Goal: Task Accomplishment & Management: Use online tool/utility

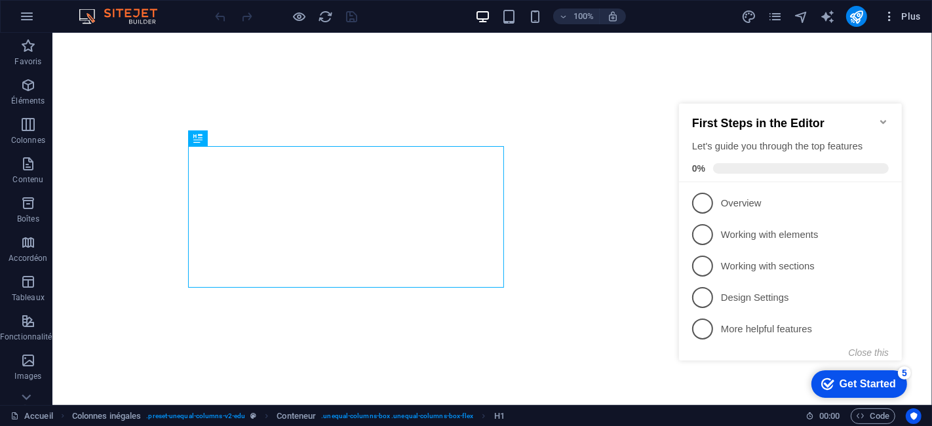
click at [890, 20] on icon "button" at bounding box center [888, 16] width 13 height 13
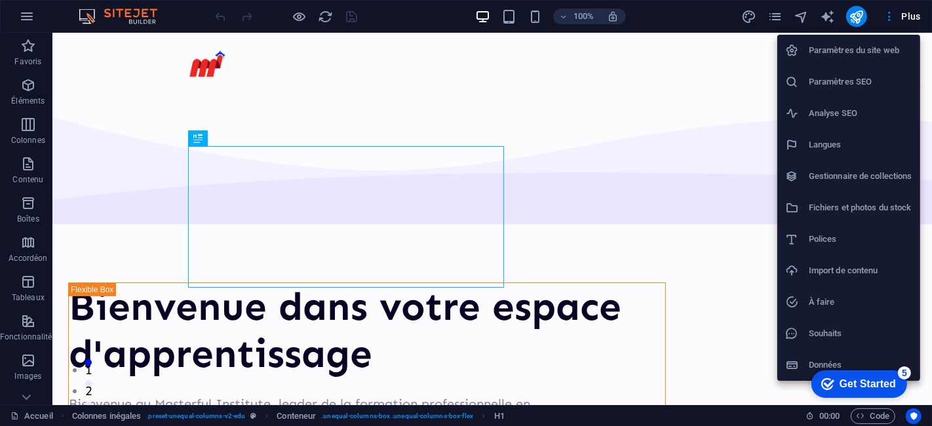
click at [799, 362] on div at bounding box center [797, 364] width 24 height 13
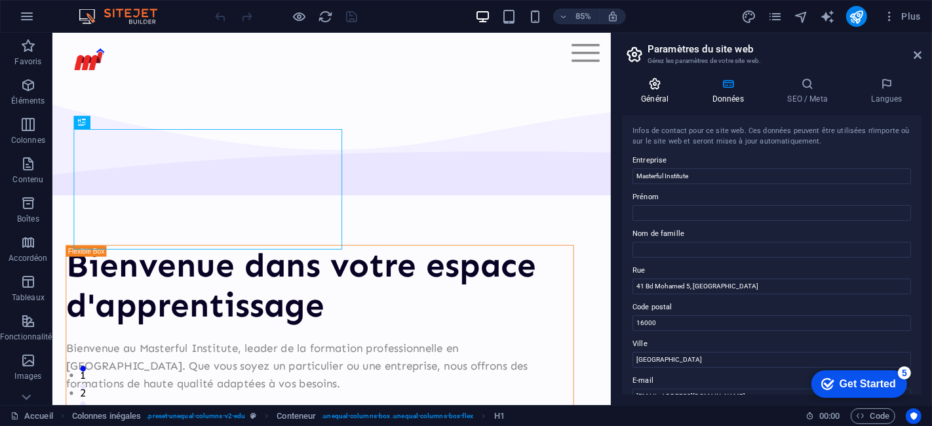
click at [659, 98] on h4 "Général" at bounding box center [657, 91] width 71 height 28
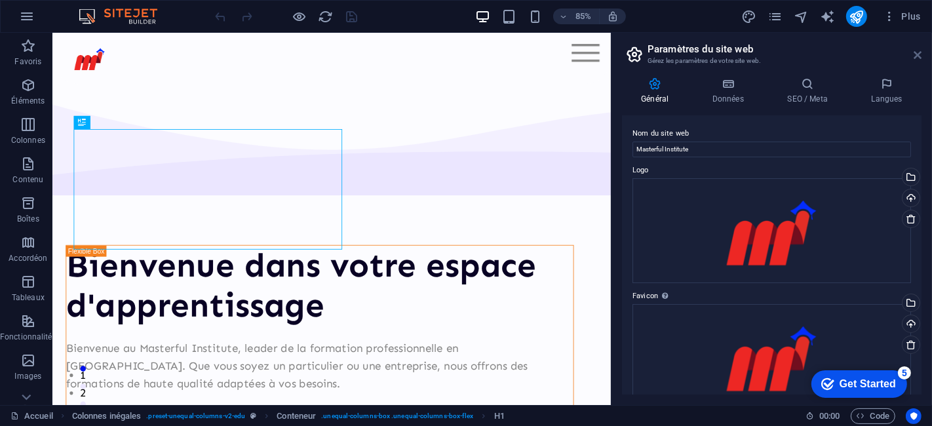
click at [916, 50] on icon at bounding box center [917, 55] width 8 height 10
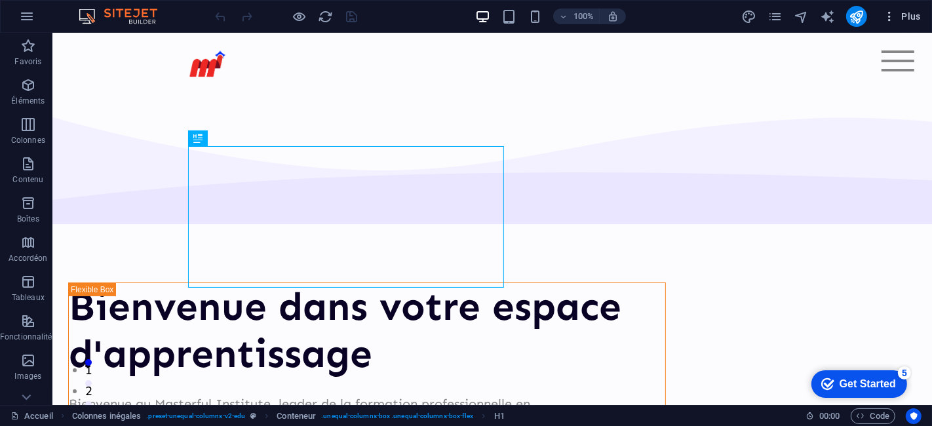
click at [897, 15] on span "Plus" at bounding box center [901, 16] width 38 height 13
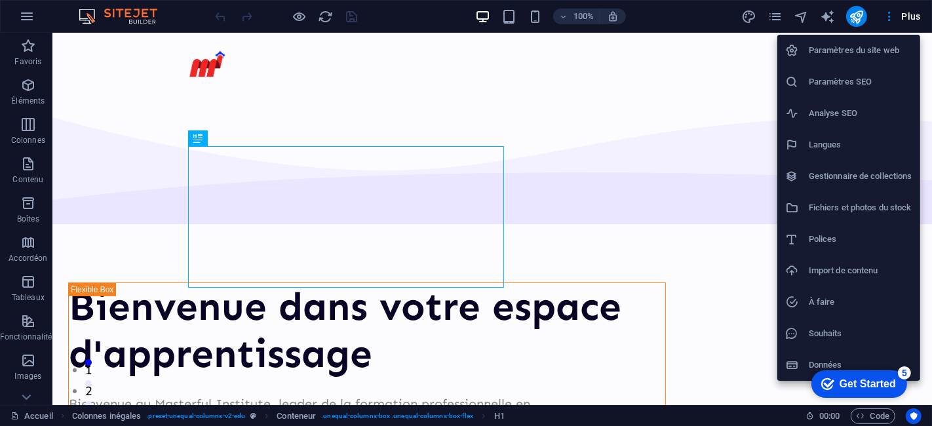
click at [814, 330] on h6 "Souhaits" at bounding box center [860, 334] width 104 height 16
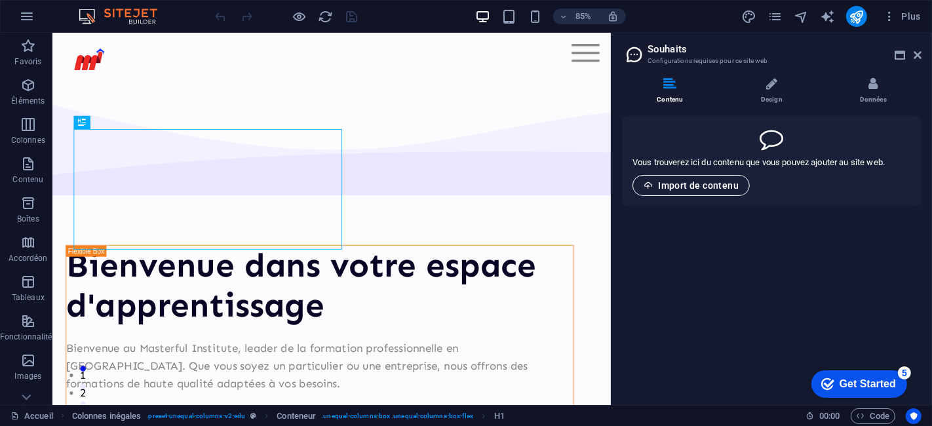
click at [713, 182] on span "Import de contenu" at bounding box center [690, 185] width 95 height 10
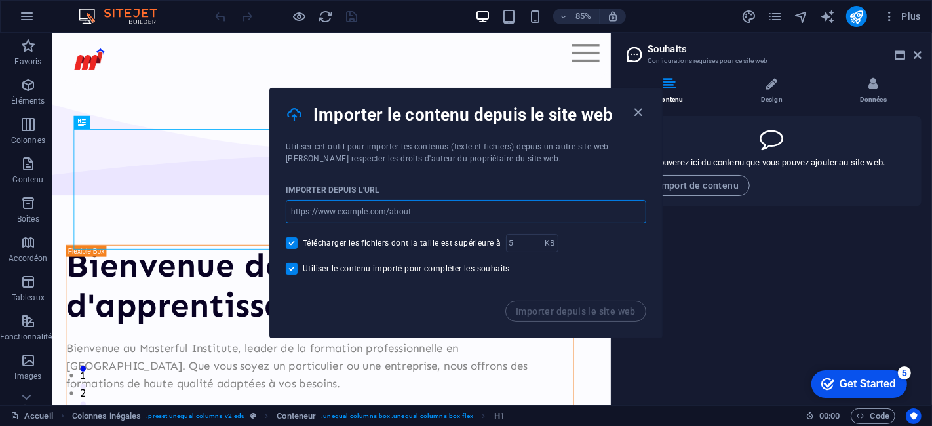
click at [335, 217] on input "url" at bounding box center [466, 212] width 360 height 24
click at [419, 218] on input "url" at bounding box center [466, 212] width 360 height 24
click at [532, 184] on div "Importer depuis l'URL" at bounding box center [466, 190] width 360 height 20
click at [414, 212] on input "url" at bounding box center [466, 212] width 360 height 24
paste input "https://unionofeducation.com/formation-inter/"
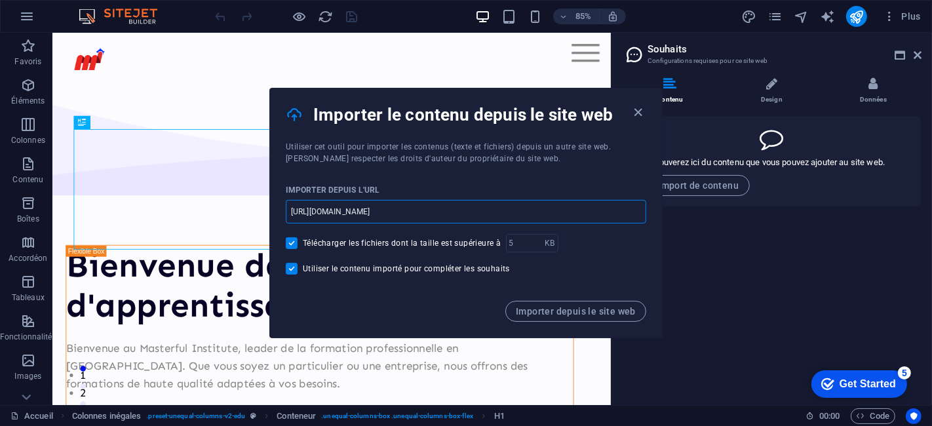
type input "https://unionofeducation.com/formation-inter/"
click at [577, 313] on span "Importer depuis le site web" at bounding box center [576, 311] width 120 height 10
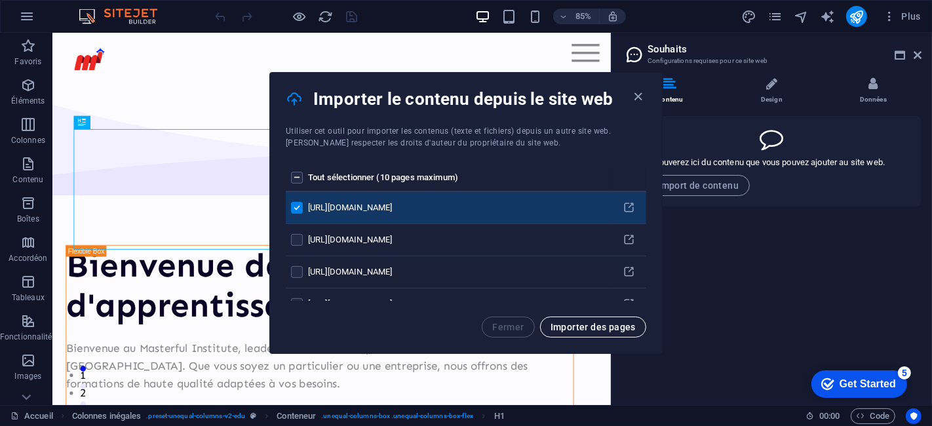
click at [605, 328] on span "Importer des pages" at bounding box center [592, 327] width 85 height 10
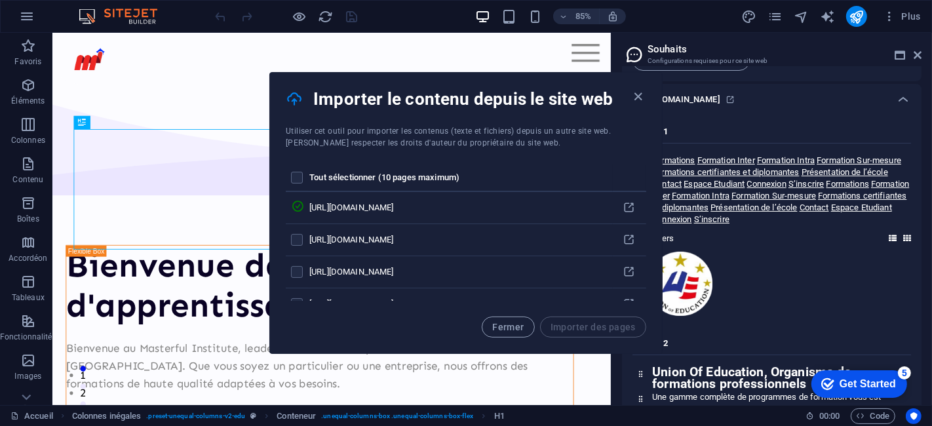
scroll to position [142, 0]
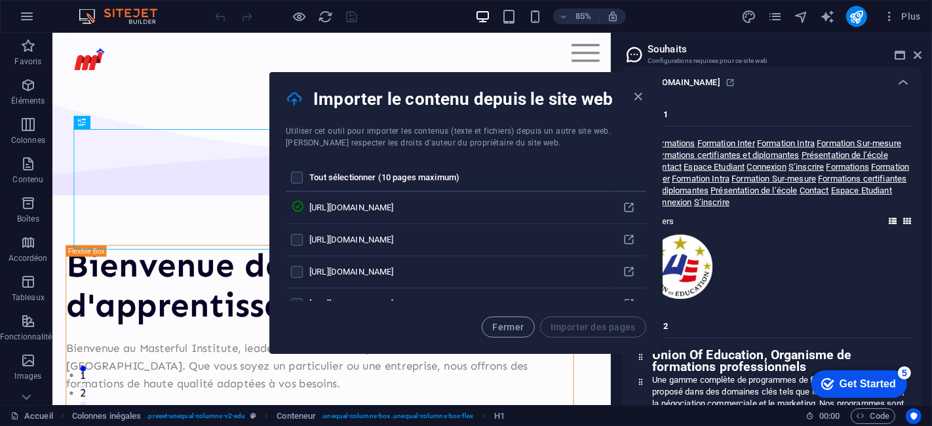
click at [827, 278] on div at bounding box center [771, 267] width 278 height 66
click at [636, 97] on icon "button" at bounding box center [638, 96] width 15 height 15
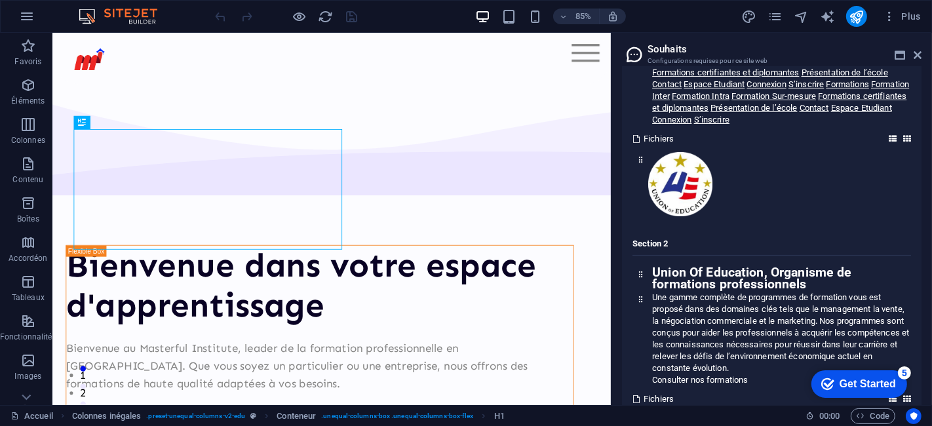
scroll to position [0, 0]
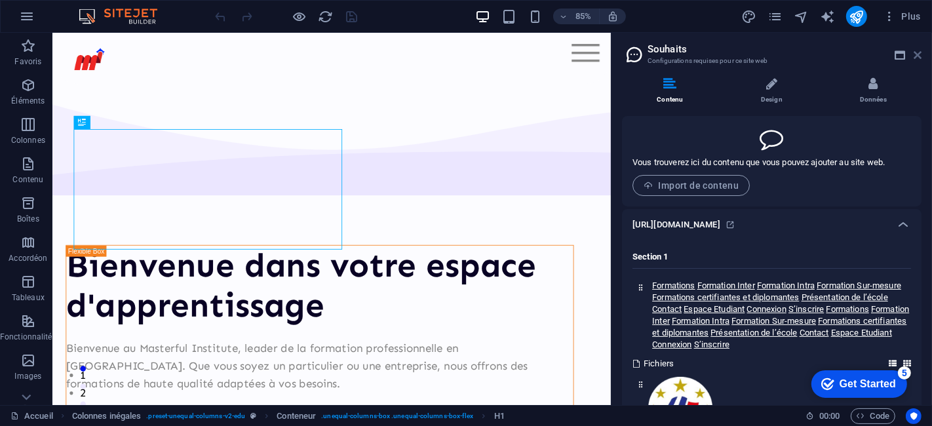
click at [915, 53] on icon at bounding box center [917, 55] width 8 height 10
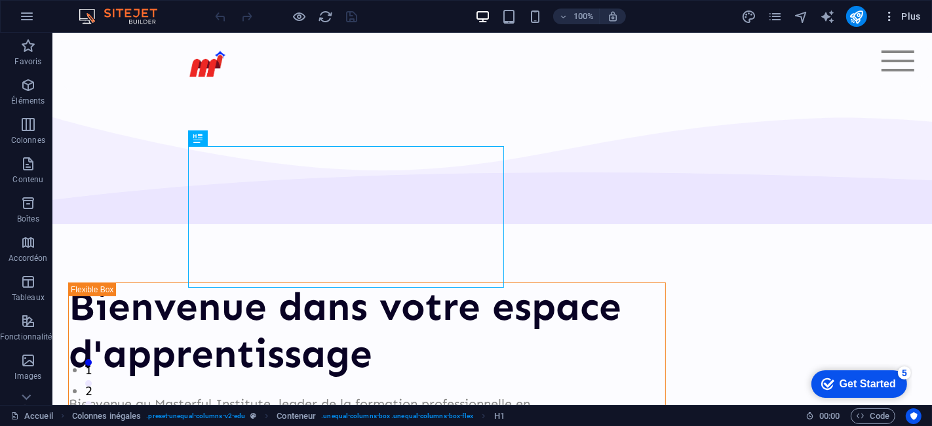
click at [896, 12] on span "Plus" at bounding box center [901, 16] width 38 height 13
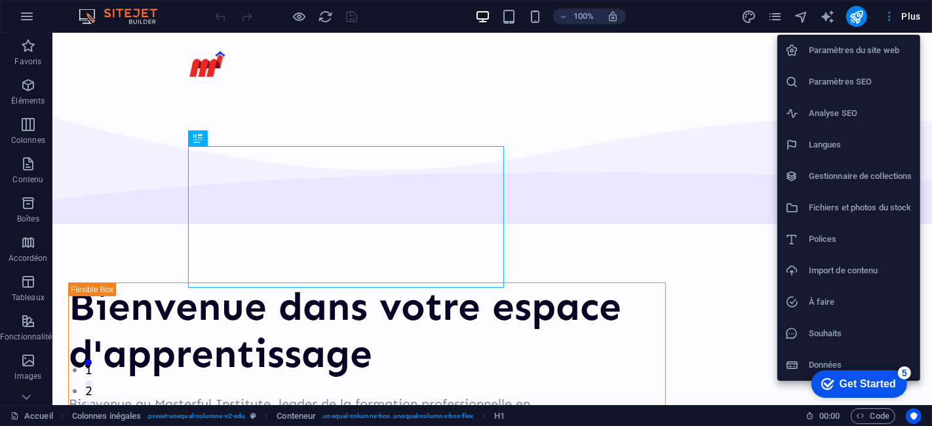
click at [830, 339] on h6 "Souhaits" at bounding box center [860, 334] width 104 height 16
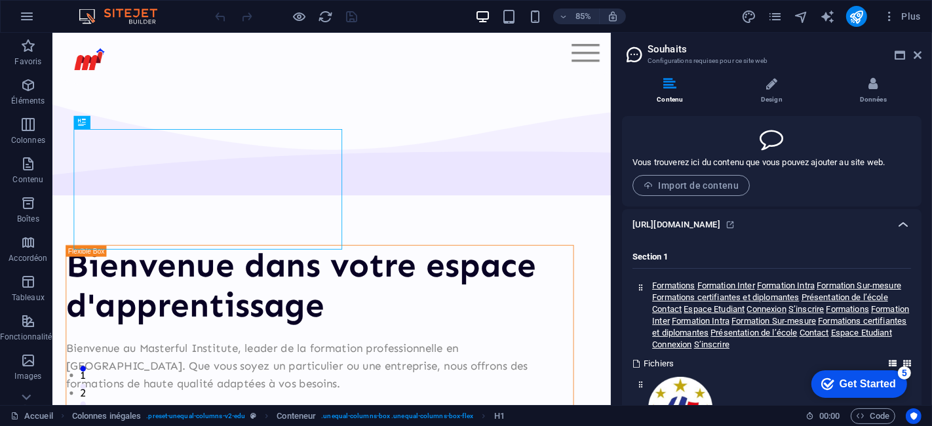
click at [896, 225] on icon at bounding box center [903, 225] width 16 height 16
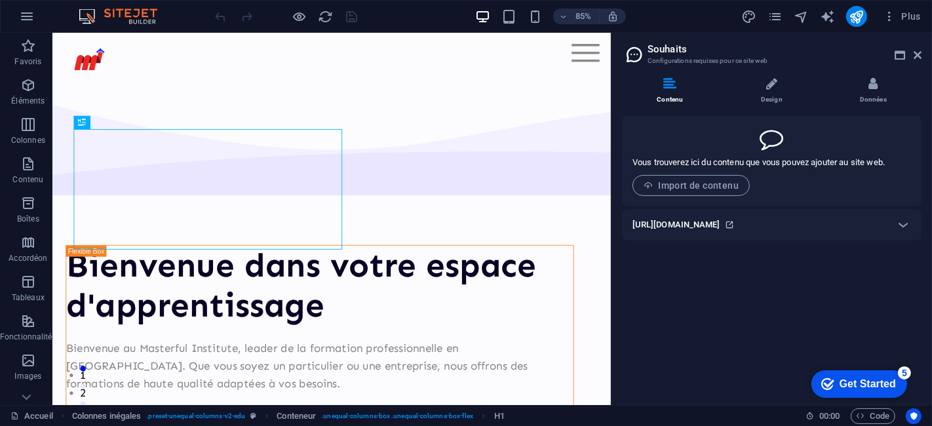
click at [734, 224] on icon at bounding box center [729, 224] width 9 height 9
click at [719, 189] on span "Import de contenu" at bounding box center [690, 185] width 95 height 10
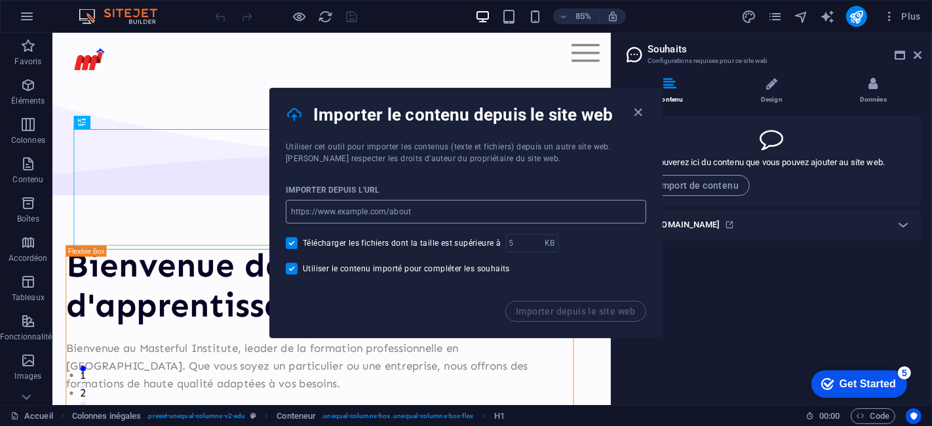
click at [531, 210] on input "url" at bounding box center [466, 212] width 360 height 24
paste input "https://code213.tech/"
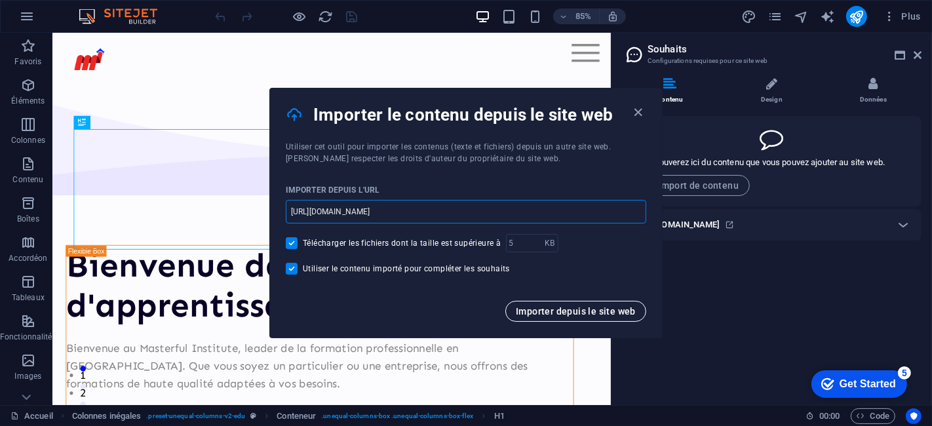
type input "https://code213.tech/"
click at [616, 307] on span "Importer depuis le site web" at bounding box center [576, 311] width 120 height 10
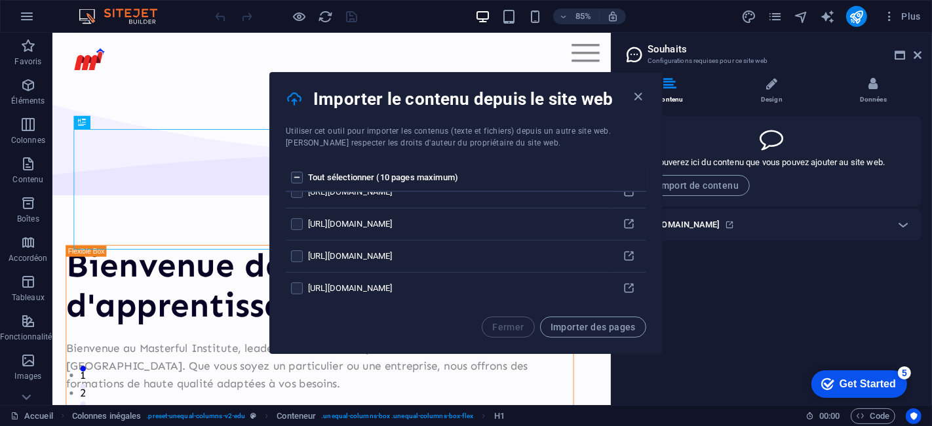
scroll to position [433, 0]
click at [568, 331] on span "Importer des pages" at bounding box center [592, 327] width 85 height 10
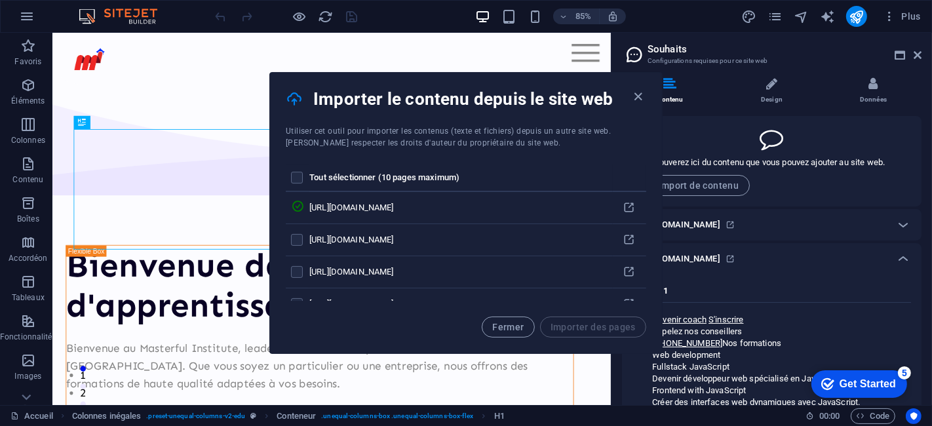
scroll to position [0, 0]
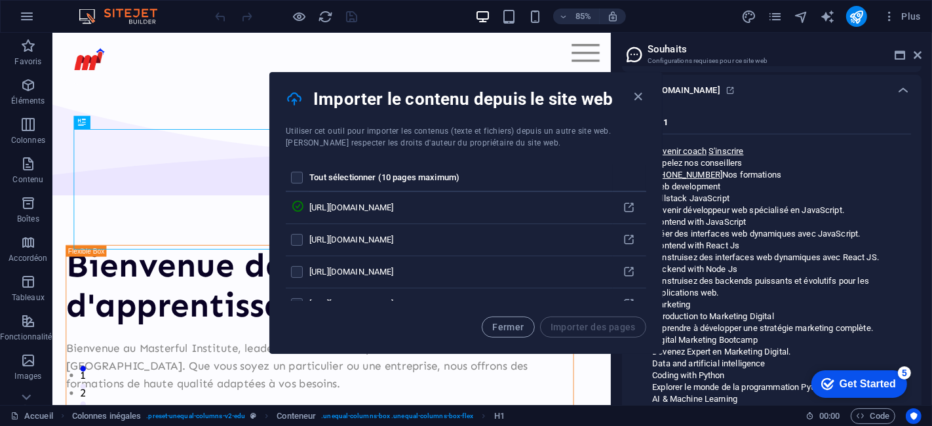
click at [569, 265] on td "https://code213.tech/formation-fullstack-js" at bounding box center [460, 272] width 303 height 32
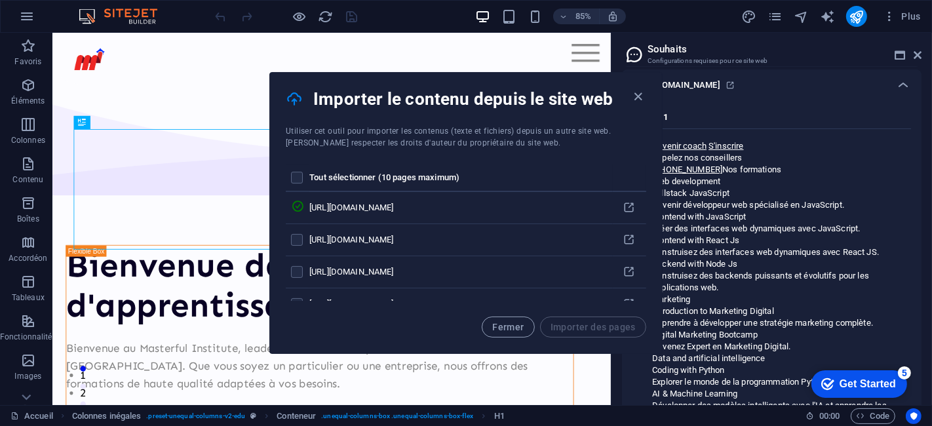
click at [569, 265] on td "https://code213.tech/formation-fullstack-js" at bounding box center [460, 272] width 303 height 32
click at [780, 219] on p "Frontend with JavaScript" at bounding box center [781, 217] width 258 height 12
click at [636, 98] on icon "button" at bounding box center [638, 96] width 15 height 15
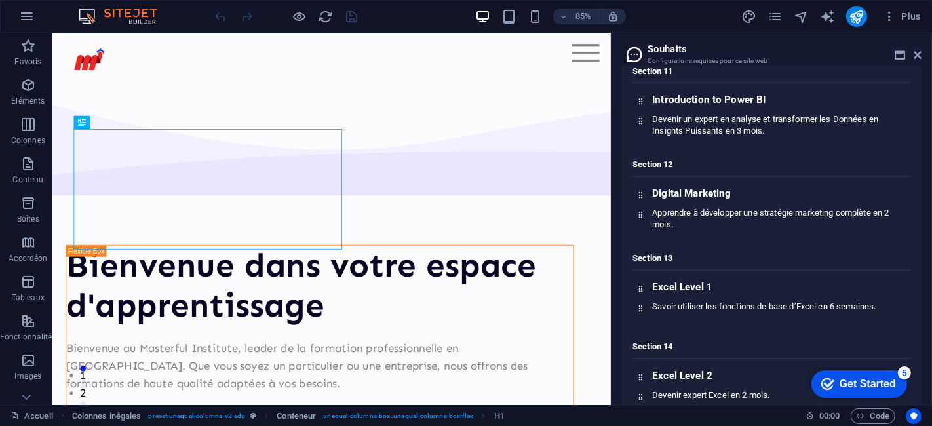
scroll to position [996, 0]
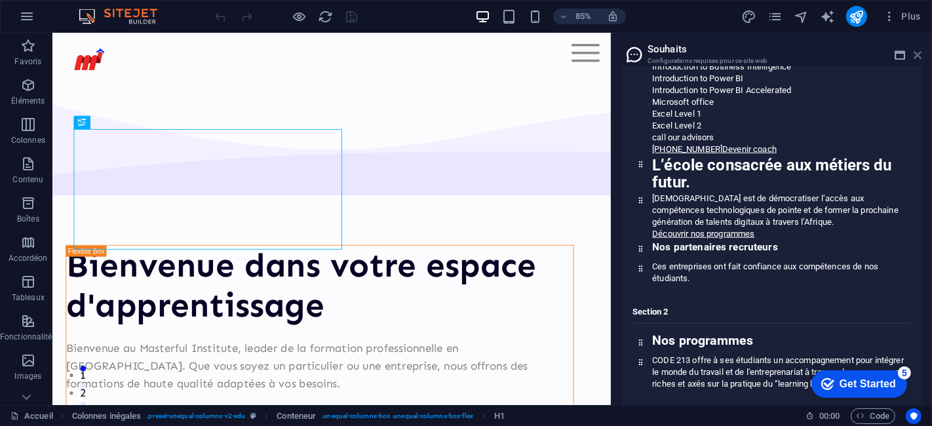
click at [920, 50] on icon at bounding box center [917, 55] width 8 height 10
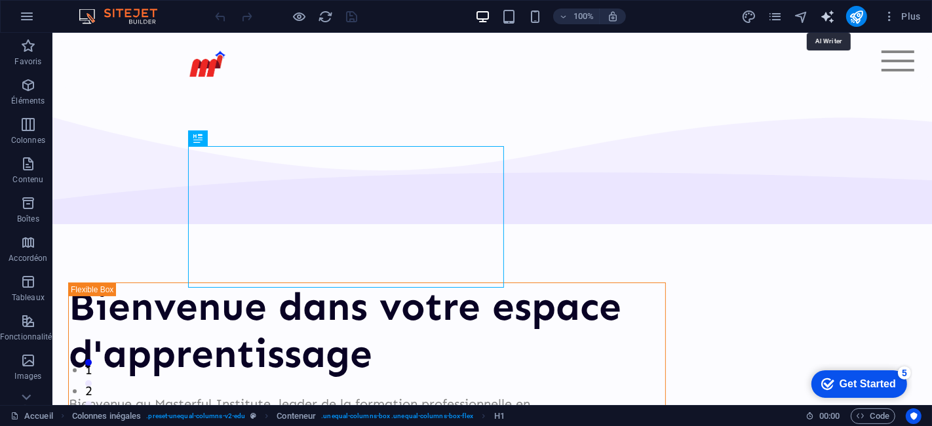
click at [824, 12] on icon "text_generator" at bounding box center [827, 16] width 15 height 15
select select "English"
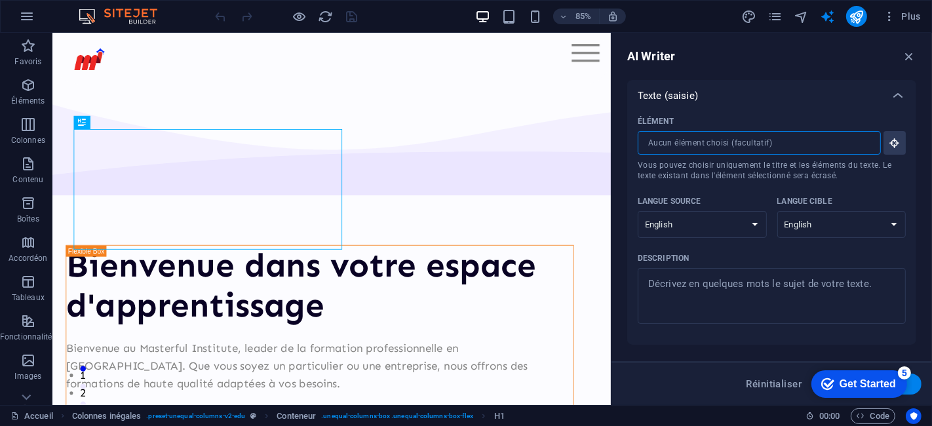
click at [710, 147] on input "Élément ​ Vous pouvez choisir uniquement le titre et les éléments du texte. Le …" at bounding box center [754, 143] width 234 height 24
click at [886, 17] on icon "button" at bounding box center [888, 16] width 13 height 13
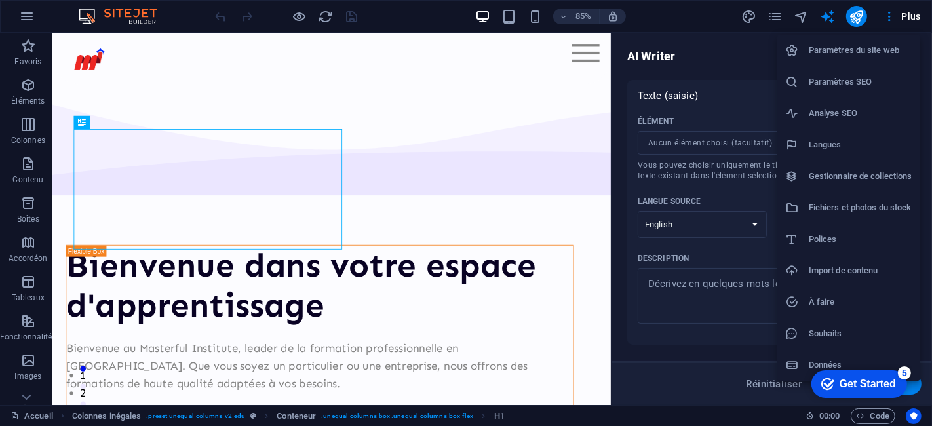
click at [485, 57] on div at bounding box center [466, 213] width 932 height 426
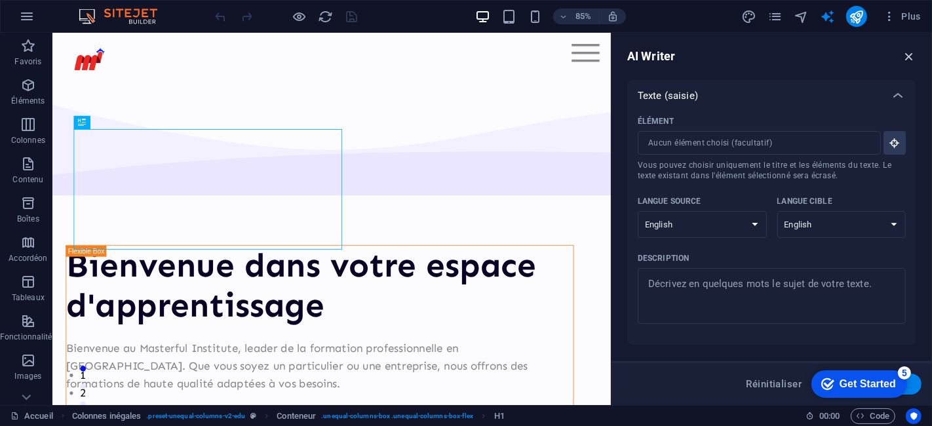
click at [906, 55] on icon "button" at bounding box center [908, 56] width 14 height 14
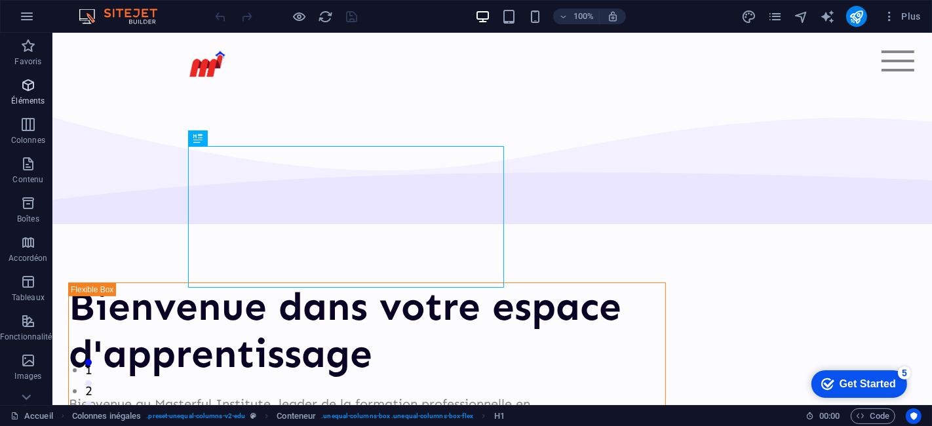
click at [35, 87] on icon "button" at bounding box center [28, 85] width 16 height 16
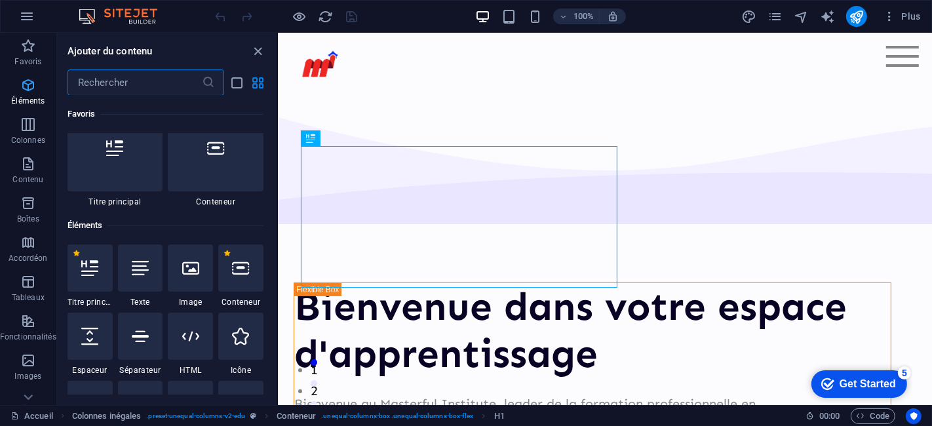
scroll to position [140, 0]
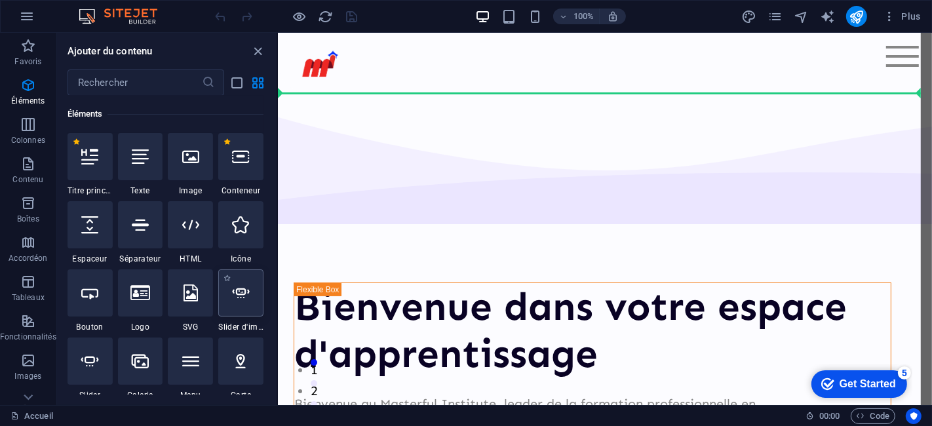
select select "ms"
select select "s"
select select "progressive"
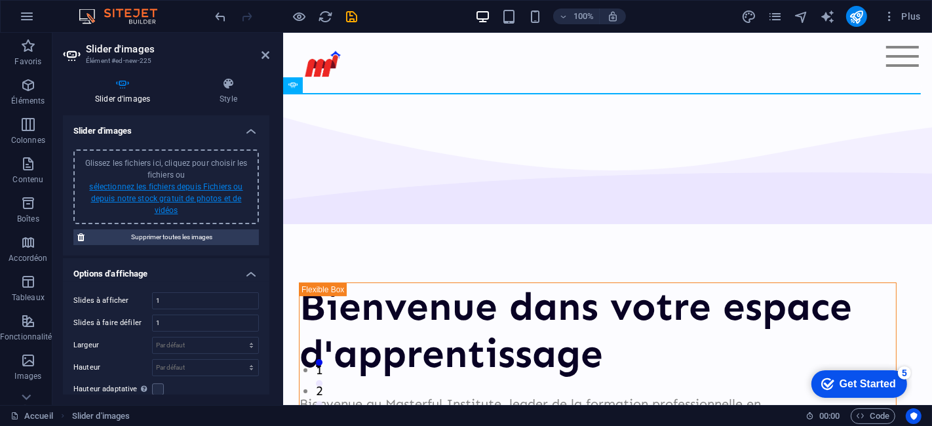
click at [193, 189] on link "sélectionnez les fichiers depuis Fichiers ou depuis notre stock gratuit de phot…" at bounding box center [165, 198] width 153 height 33
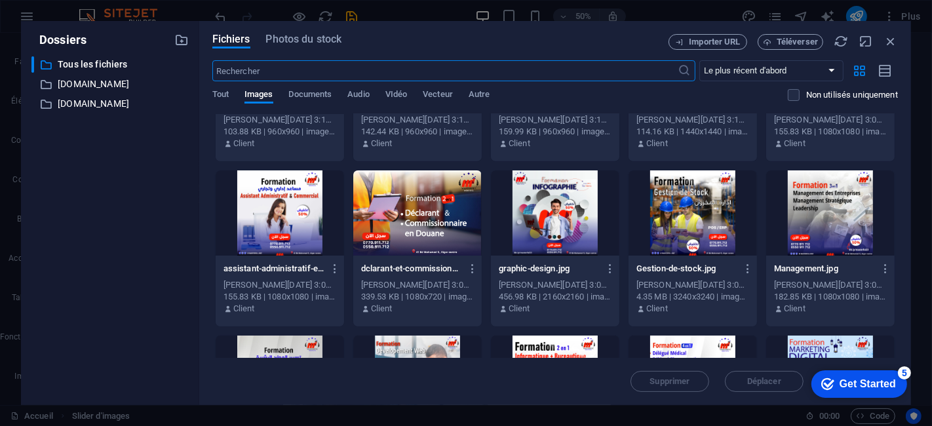
scroll to position [946, 0]
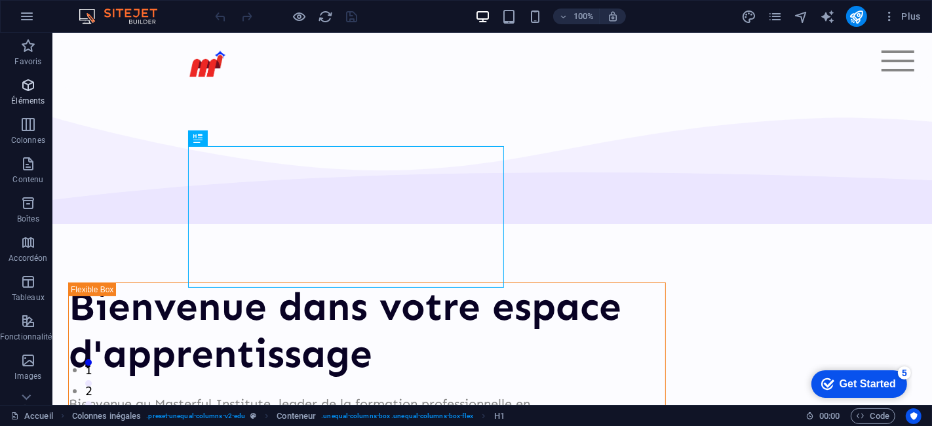
click at [18, 96] on p "Éléments" at bounding box center [27, 101] width 33 height 10
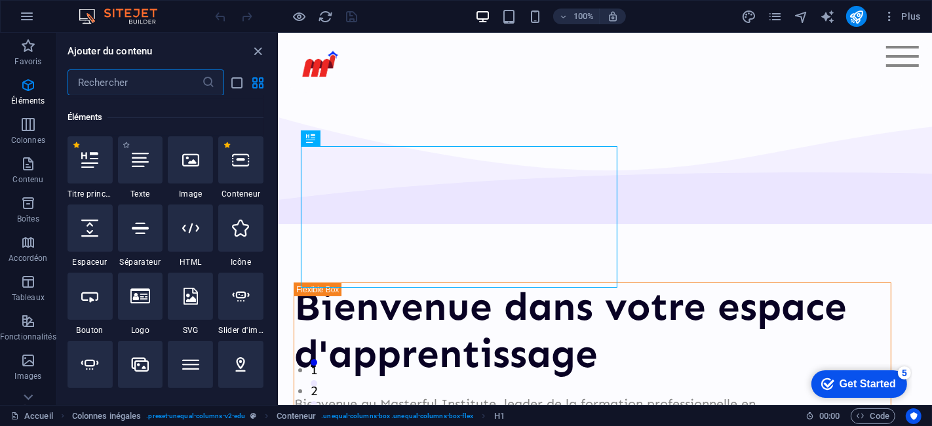
scroll to position [140, 0]
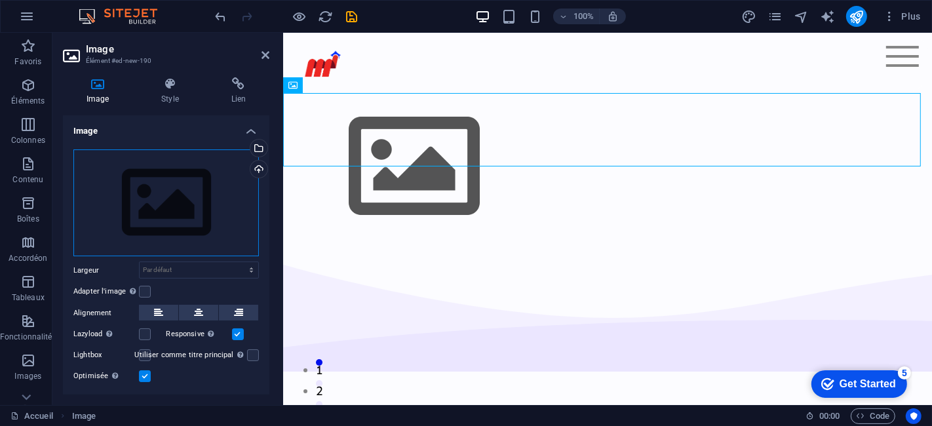
click at [176, 190] on div "Glissez les fichiers ici, cliquez pour choisir les fichiers ou sélectionnez les…" at bounding box center [165, 202] width 185 height 107
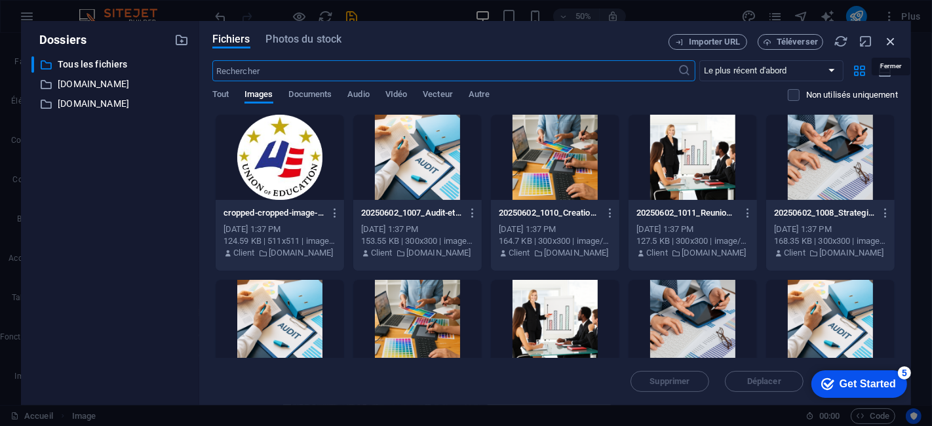
click at [889, 39] on icon "button" at bounding box center [890, 41] width 14 height 14
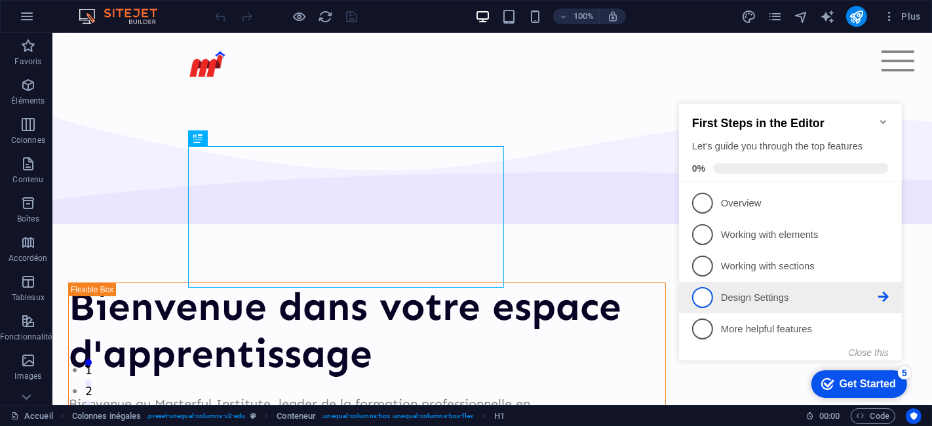
click at [812, 301] on p "Design Settings - incomplete" at bounding box center [798, 297] width 157 height 14
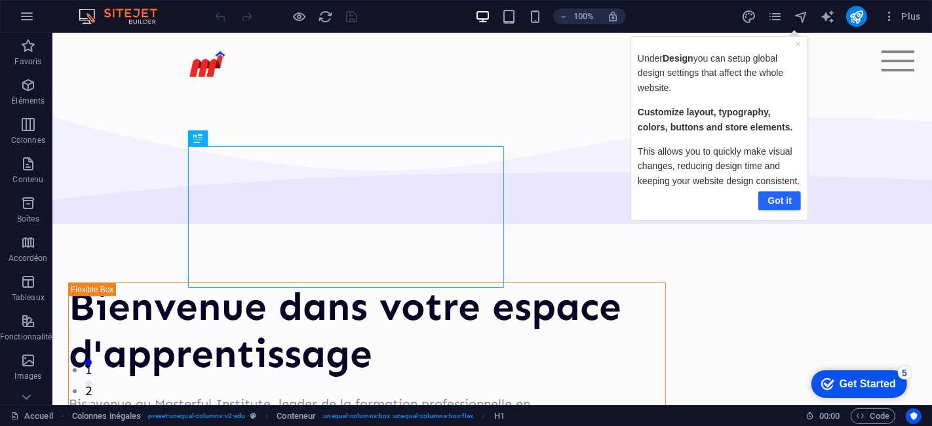
click at [778, 198] on link "Got it" at bounding box center [778, 200] width 43 height 19
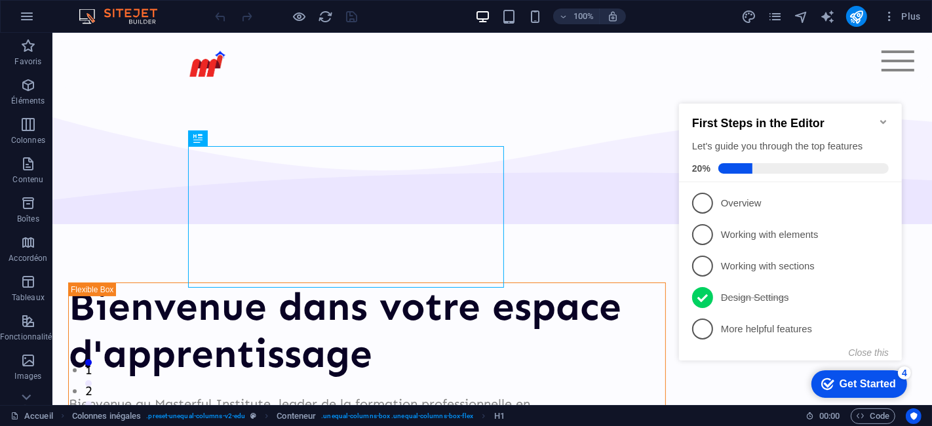
click at [882, 116] on icon "Minimize checklist" at bounding box center [882, 121] width 10 height 10
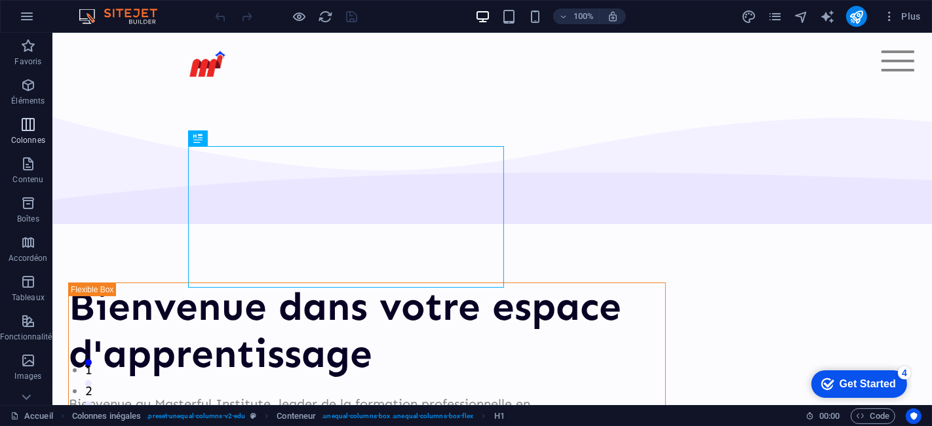
click at [29, 128] on icon "button" at bounding box center [28, 125] width 16 height 16
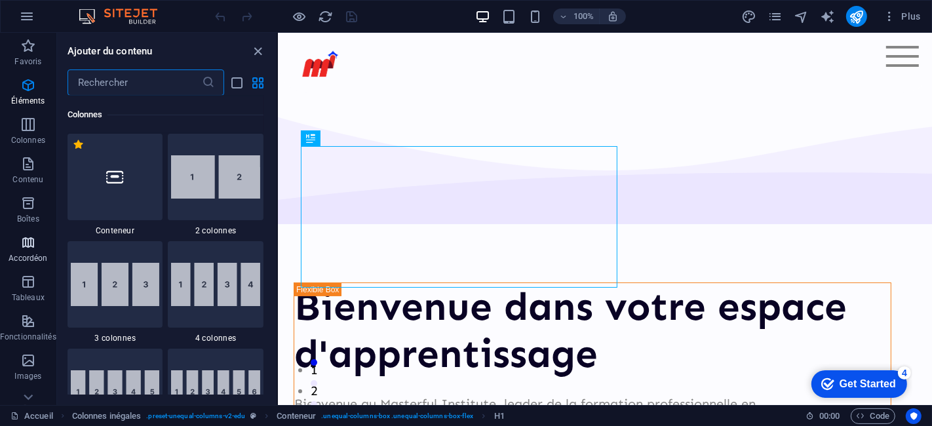
click at [23, 246] on icon "button" at bounding box center [28, 243] width 16 height 16
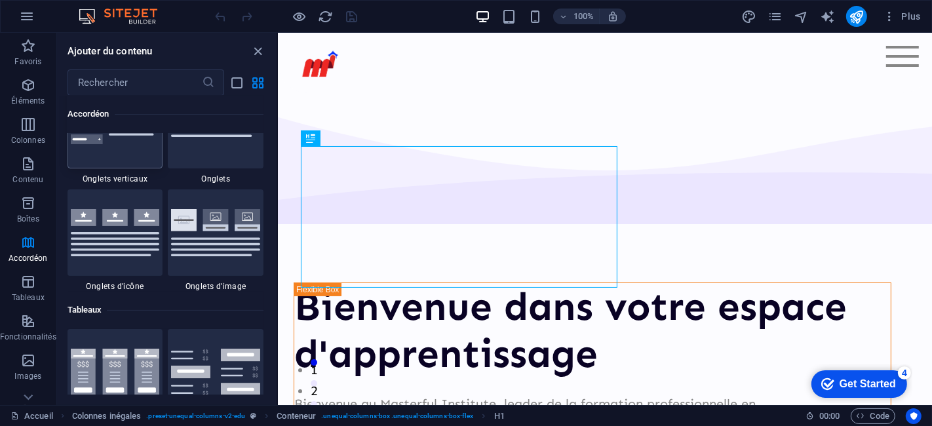
scroll to position [4401, 0]
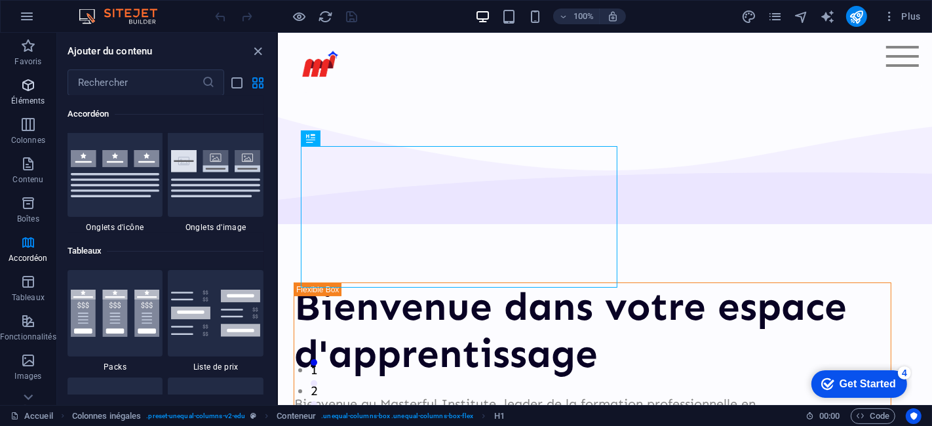
click at [20, 90] on icon "button" at bounding box center [28, 85] width 16 height 16
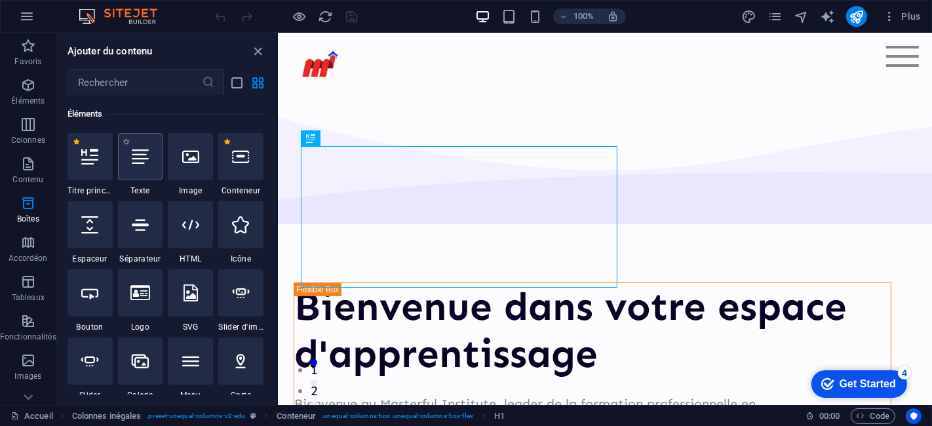
scroll to position [140, 0]
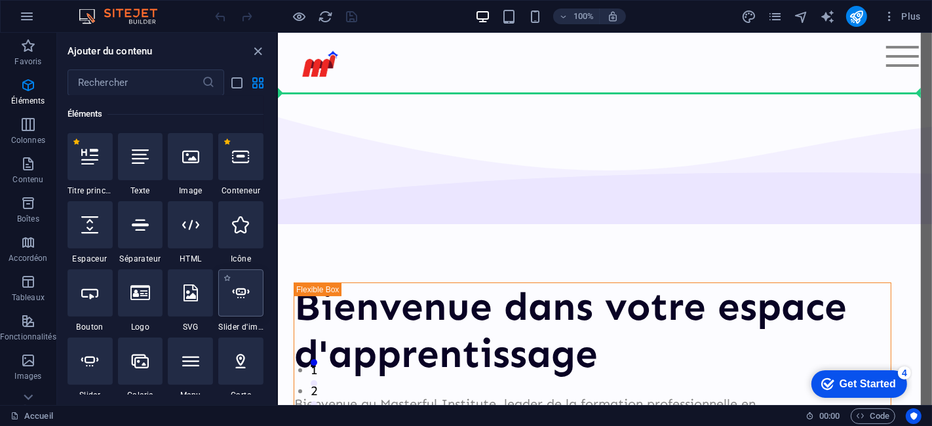
select select "ms"
select select "s"
select select "progressive"
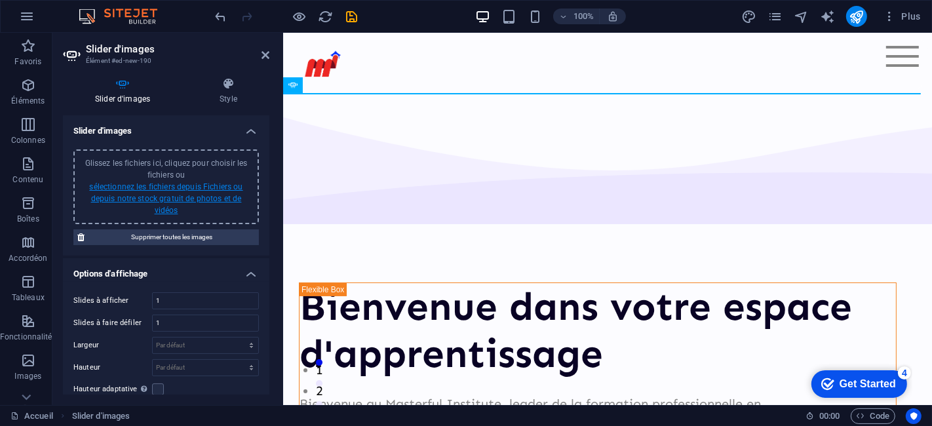
click at [153, 197] on link "sélectionnez les fichiers depuis Fichiers ou depuis notre stock gratuit de phot…" at bounding box center [165, 198] width 153 height 33
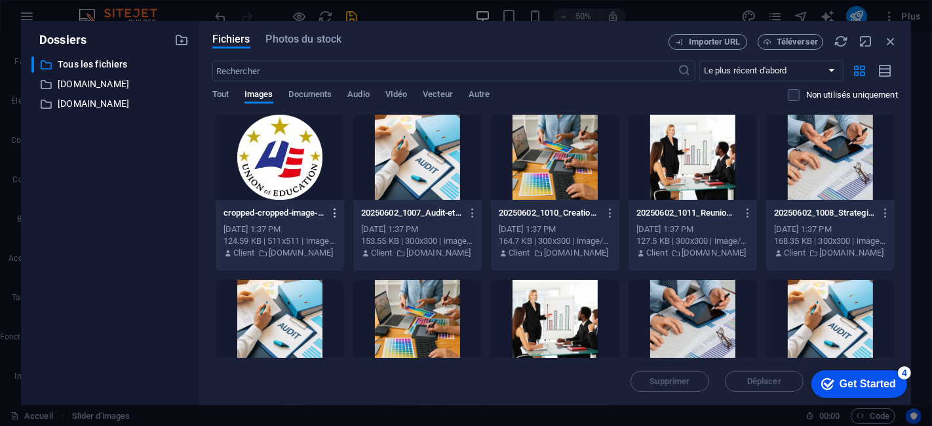
click at [333, 214] on icon "button" at bounding box center [335, 213] width 12 height 12
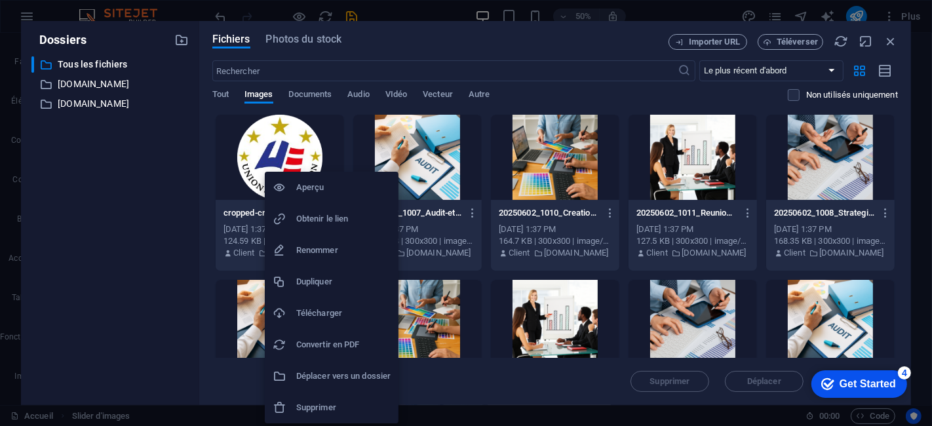
click at [709, 95] on div at bounding box center [466, 213] width 932 height 426
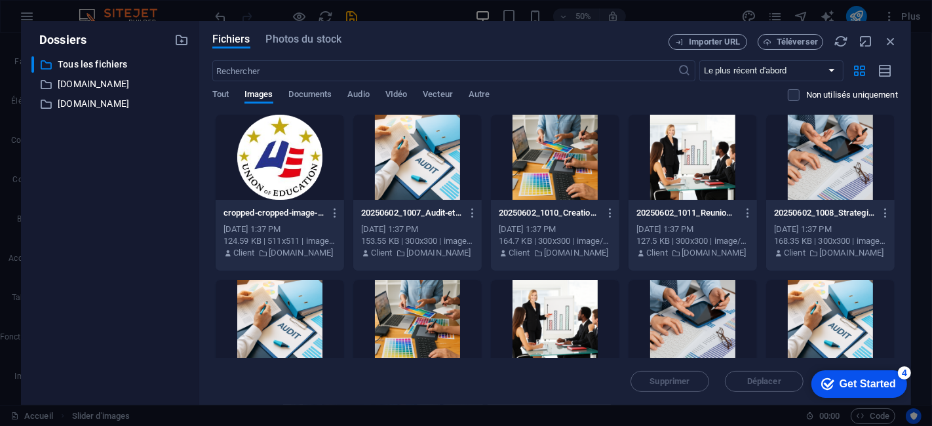
click at [313, 165] on div at bounding box center [280, 157] width 128 height 85
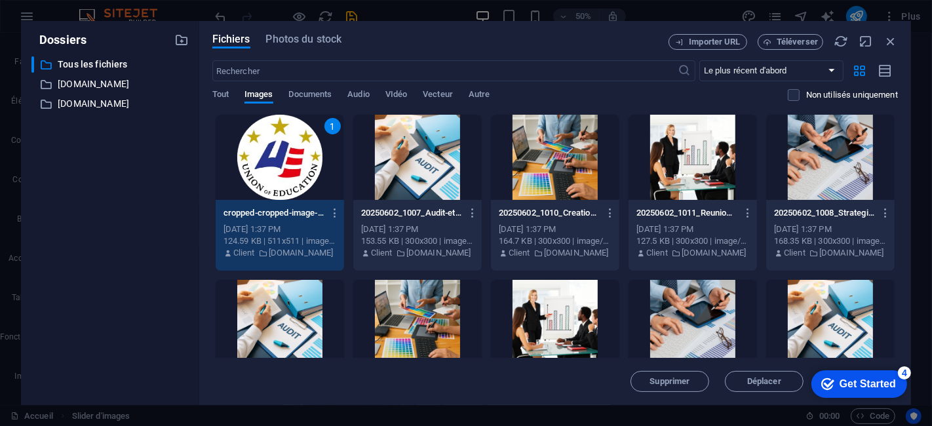
click at [409, 169] on div at bounding box center [417, 157] width 128 height 85
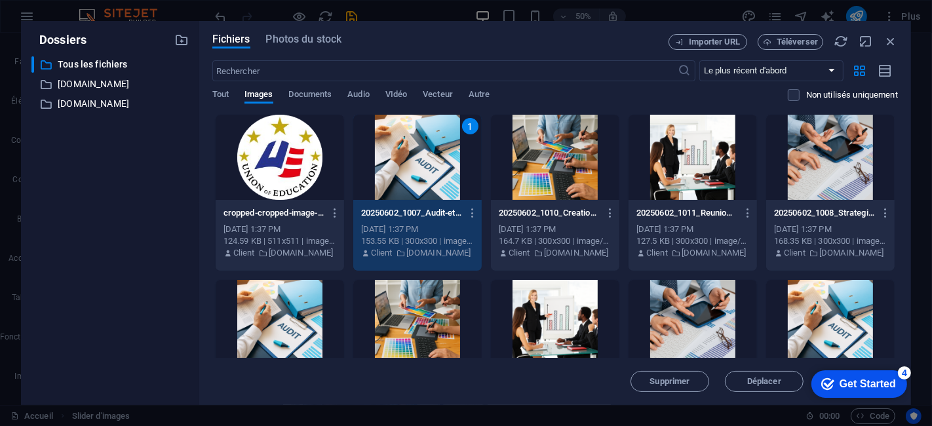
click at [561, 168] on div at bounding box center [555, 157] width 128 height 85
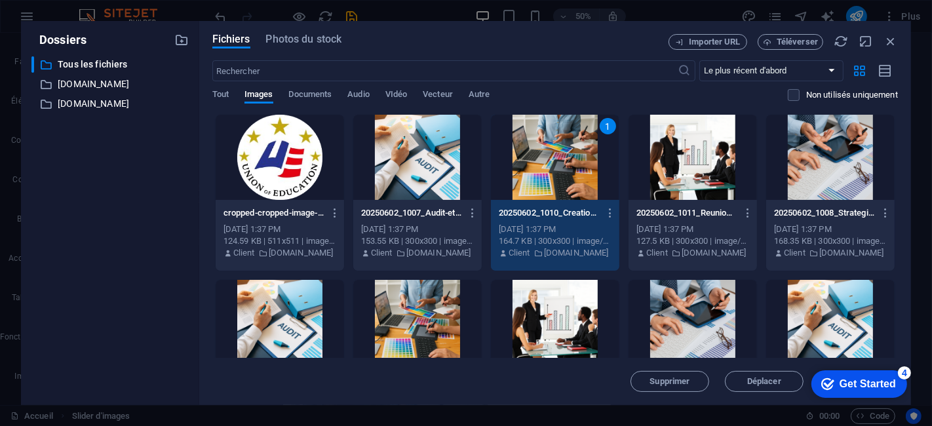
click at [701, 149] on div at bounding box center [692, 157] width 128 height 85
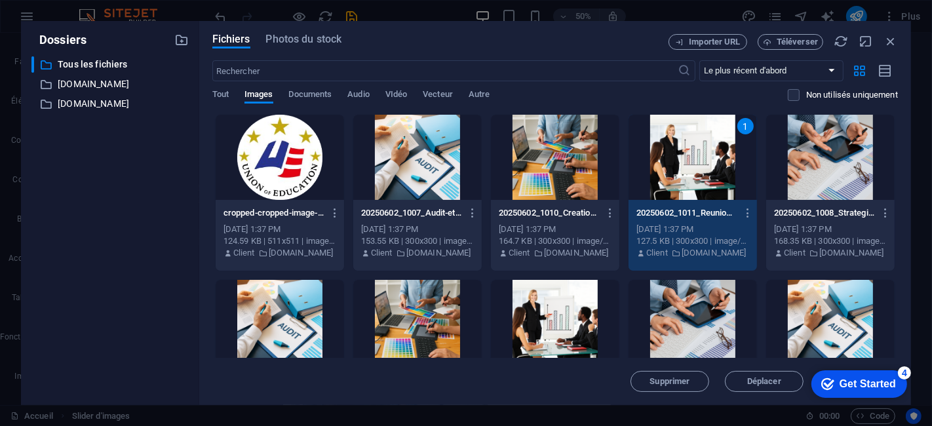
click at [837, 153] on div at bounding box center [830, 157] width 128 height 85
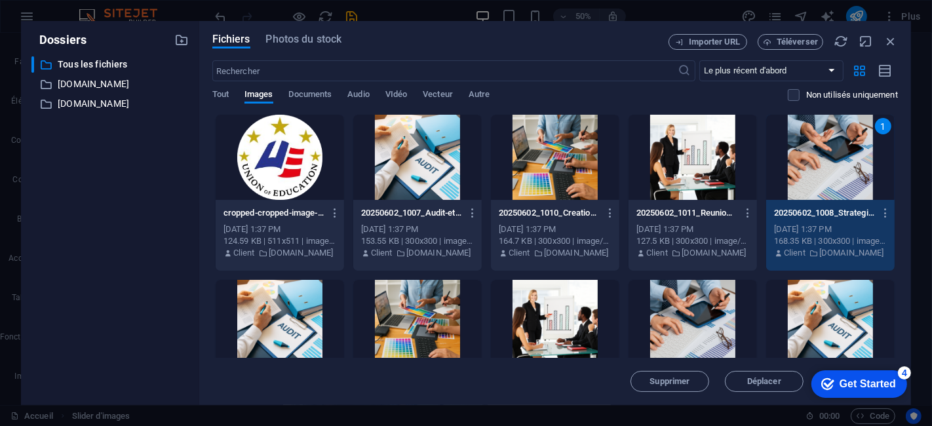
click at [832, 298] on div at bounding box center [830, 322] width 128 height 85
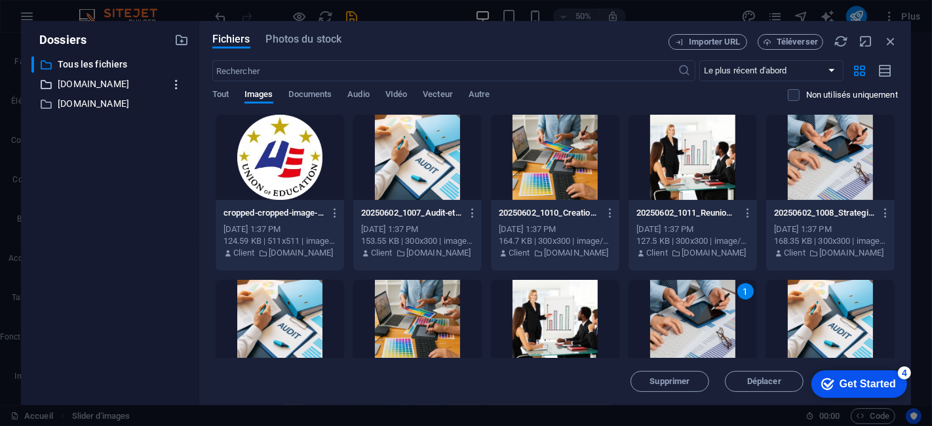
click at [178, 83] on icon "button" at bounding box center [177, 84] width 14 height 13
click at [182, 174] on h6 "Supprimer" at bounding box center [188, 181] width 46 height 16
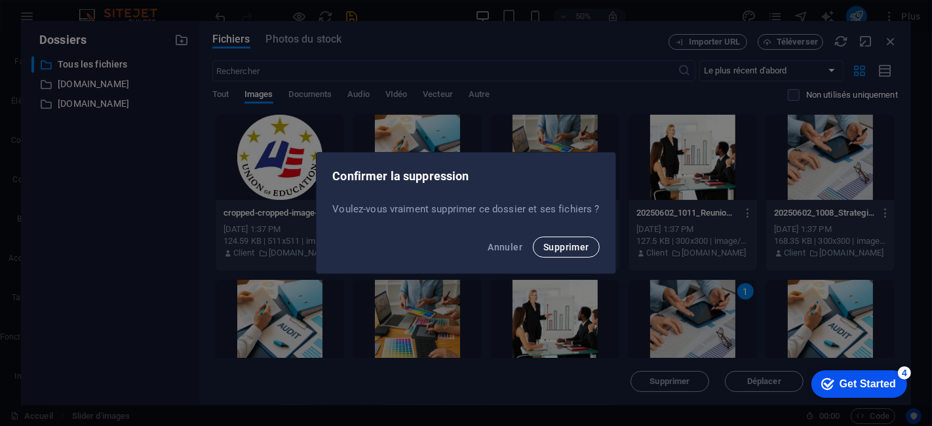
click at [562, 252] on span "Supprimer" at bounding box center [566, 247] width 46 height 10
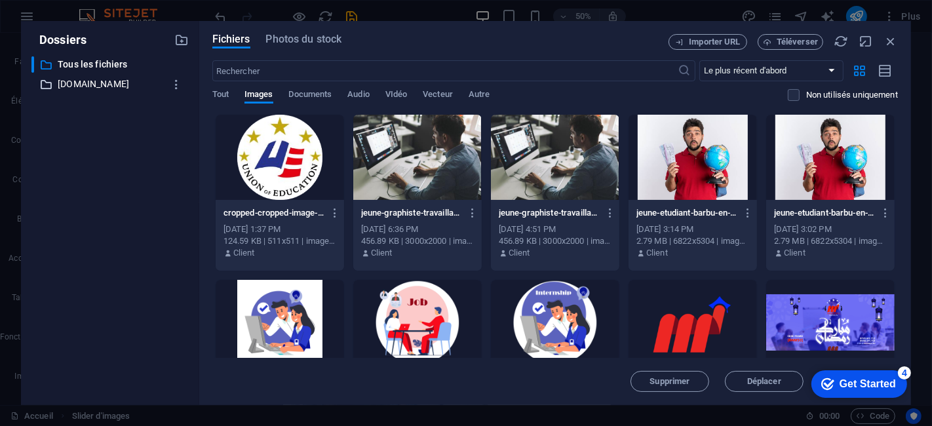
click at [77, 80] on p "[DOMAIN_NAME]" at bounding box center [111, 84] width 107 height 15
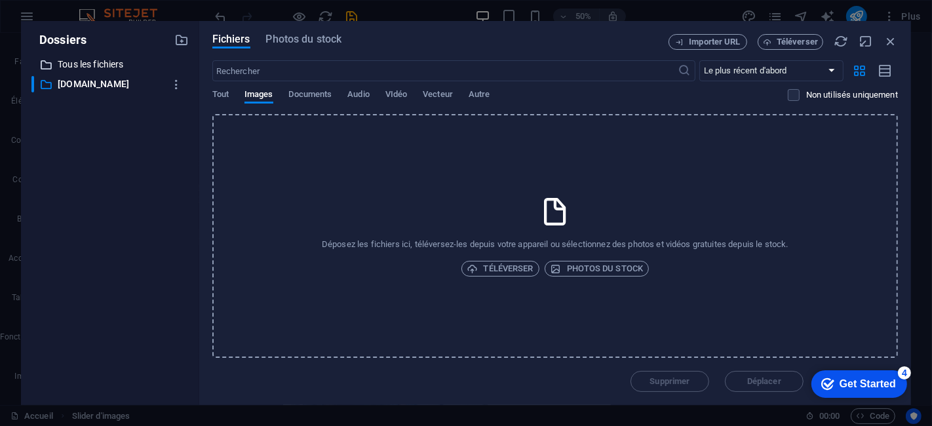
click at [80, 67] on p "Tous les fichiers" at bounding box center [111, 64] width 107 height 15
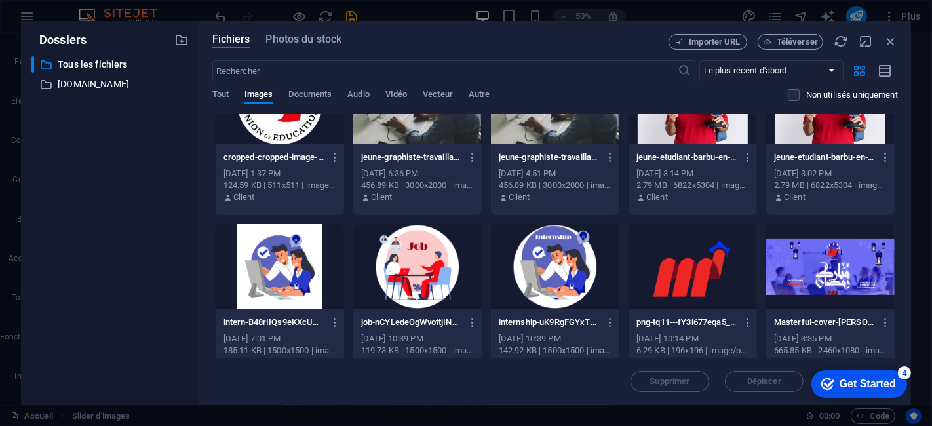
scroll to position [73, 0]
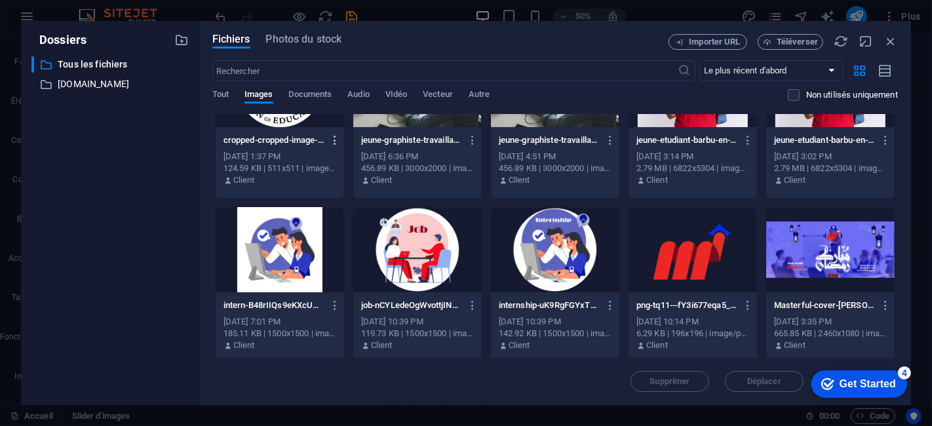
click at [333, 140] on icon "button" at bounding box center [335, 140] width 12 height 12
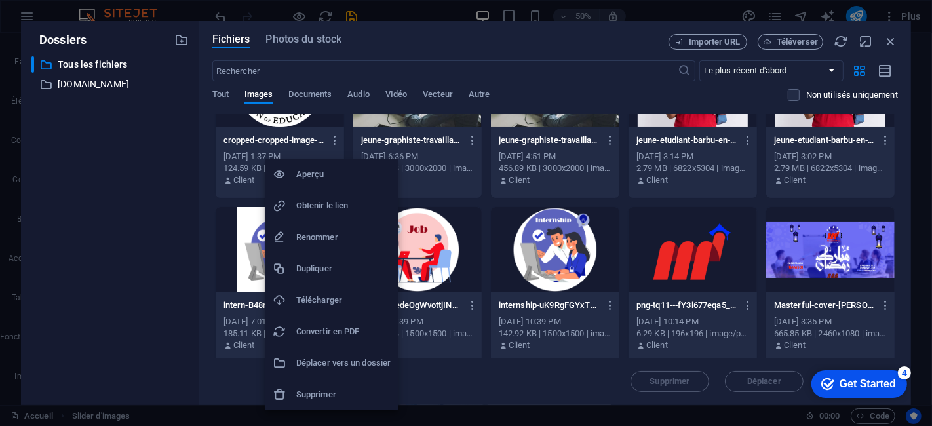
click at [339, 390] on h6 "Supprimer" at bounding box center [343, 395] width 94 height 16
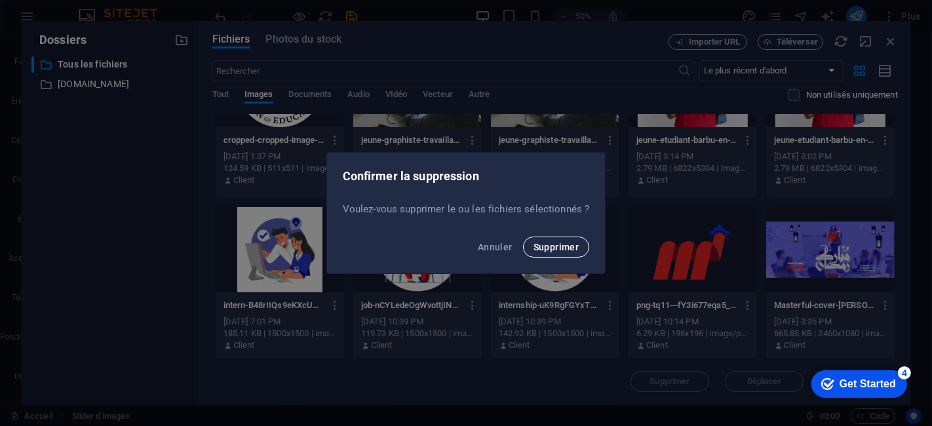
click at [556, 244] on span "Supprimer" at bounding box center [556, 247] width 46 height 10
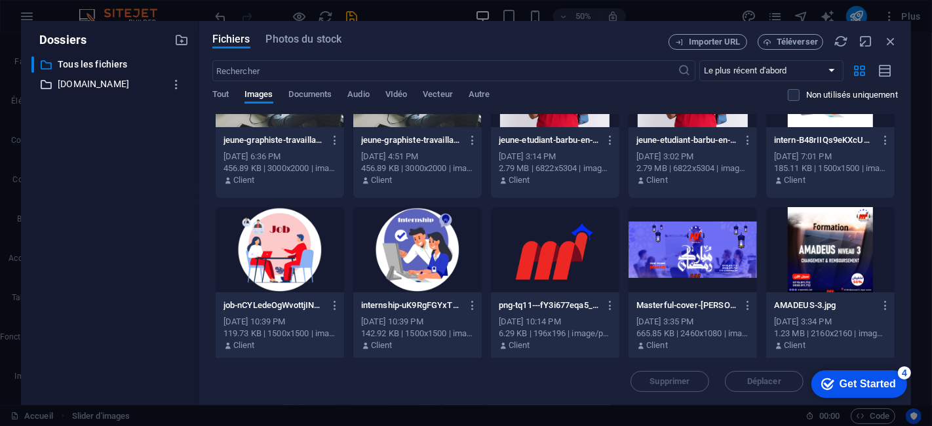
click at [98, 83] on p "[DOMAIN_NAME]" at bounding box center [111, 84] width 107 height 15
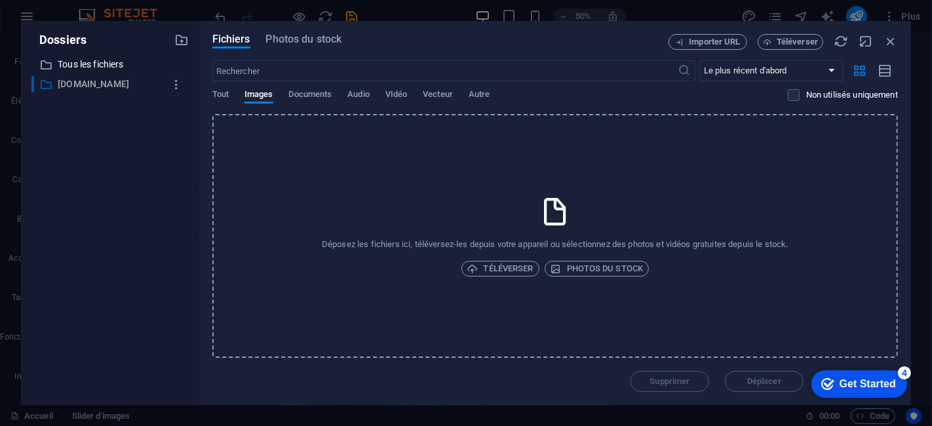
scroll to position [0, 0]
click at [92, 81] on p "[DOMAIN_NAME]" at bounding box center [111, 84] width 107 height 15
click at [172, 86] on icon "button" at bounding box center [177, 84] width 14 height 13
click at [189, 174] on h6 "Supprimer" at bounding box center [188, 181] width 46 height 16
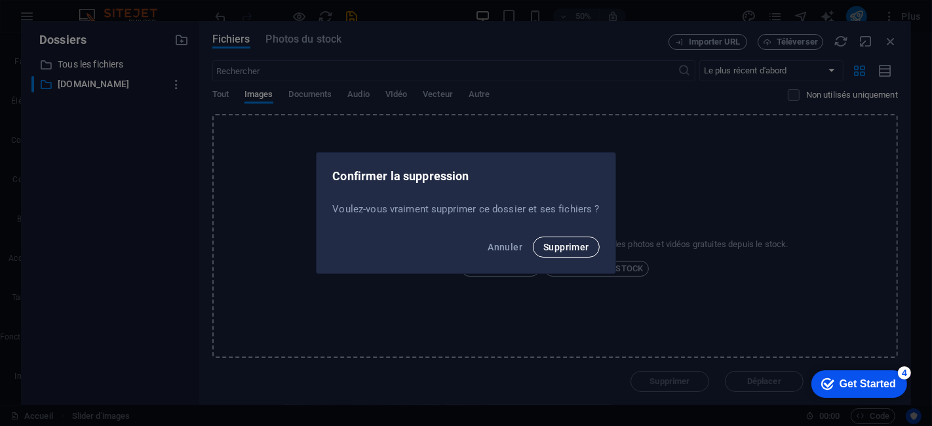
click at [571, 246] on span "Supprimer" at bounding box center [566, 247] width 46 height 10
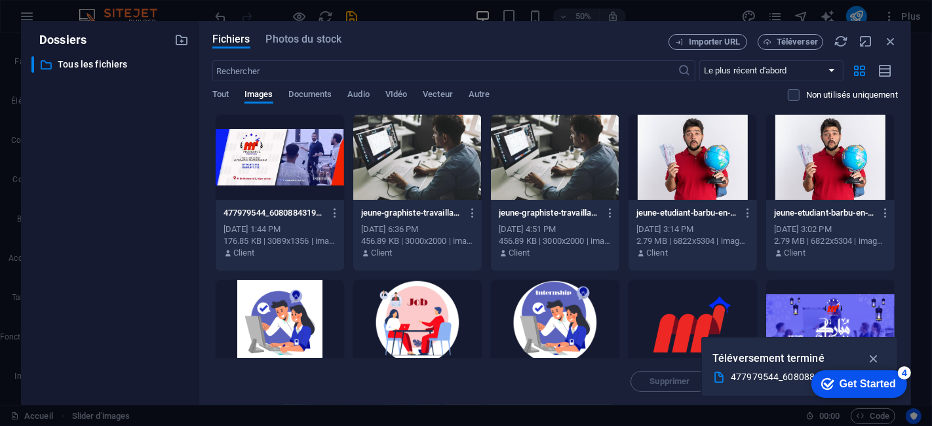
click at [320, 175] on div at bounding box center [280, 157] width 128 height 85
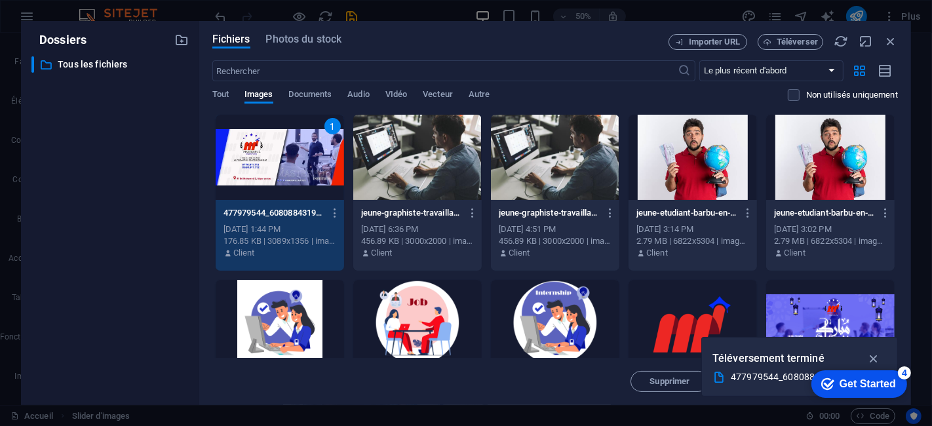
click at [539, 400] on div "Fichiers Photos du stock Importer URL Téléverser ​ Le plus récent d'abord Le pl…" at bounding box center [554, 213] width 711 height 384
click at [874, 355] on icon "button" at bounding box center [873, 358] width 15 height 14
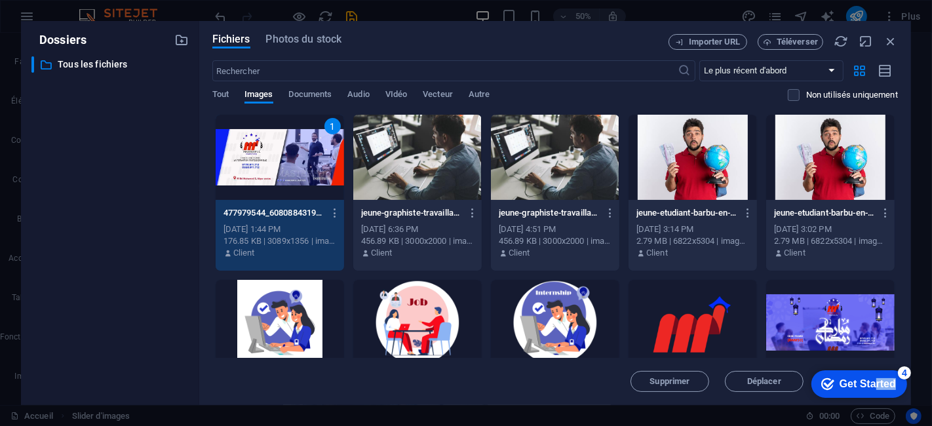
drag, startPoint x: 874, startPoint y: 380, endPoint x: 827, endPoint y: 441, distance: 76.7
click html "checkmark Get Started 4 First Steps in the Editor Let's guide you through the t…"
click at [848, 379] on div "Get Started" at bounding box center [867, 383] width 56 height 12
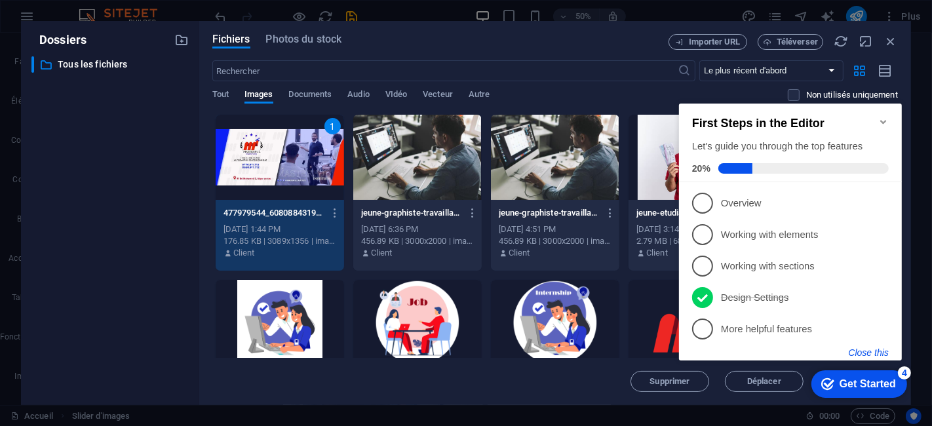
click at [869, 348] on button "Close this" at bounding box center [868, 352] width 40 height 10
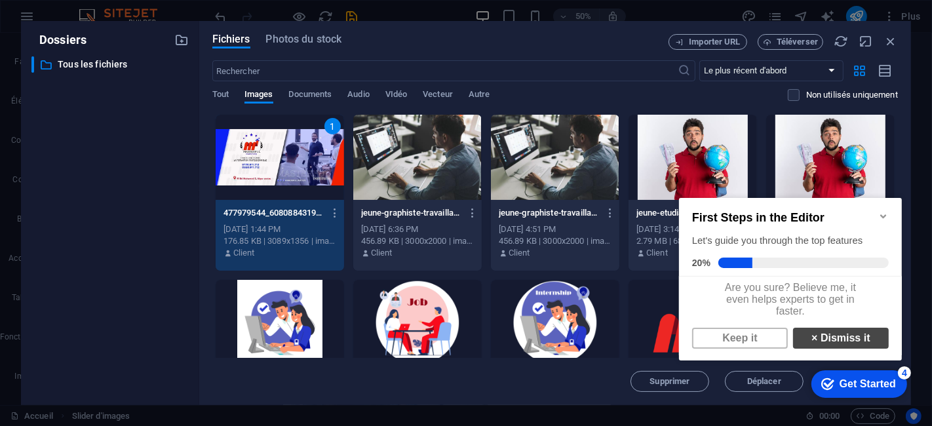
click at [831, 341] on link "× Dismiss it" at bounding box center [840, 337] width 96 height 21
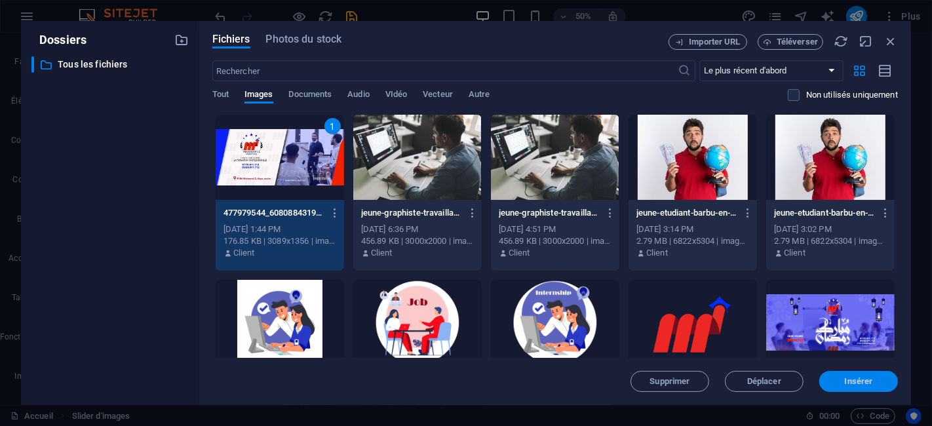
click at [867, 381] on span "Insérer" at bounding box center [858, 381] width 28 height 8
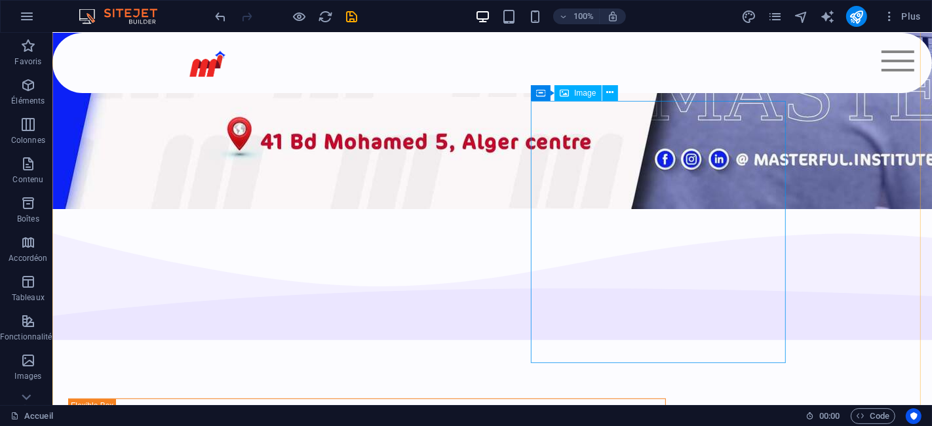
scroll to position [582, 0]
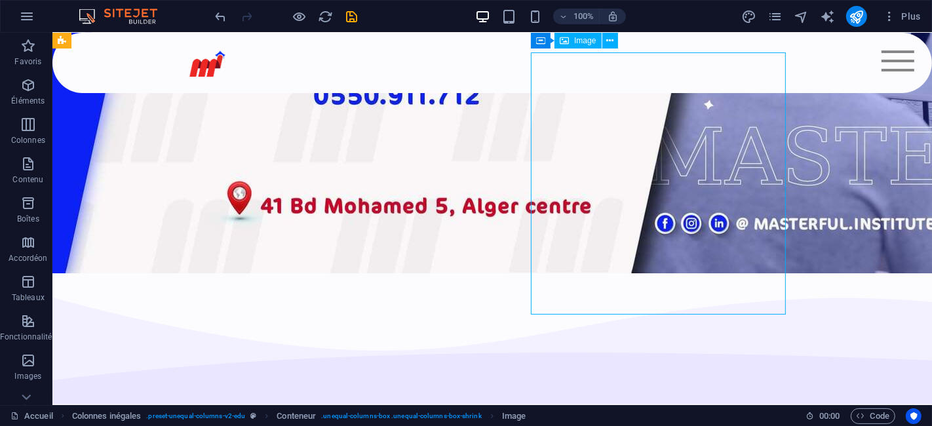
scroll to position [364, 0]
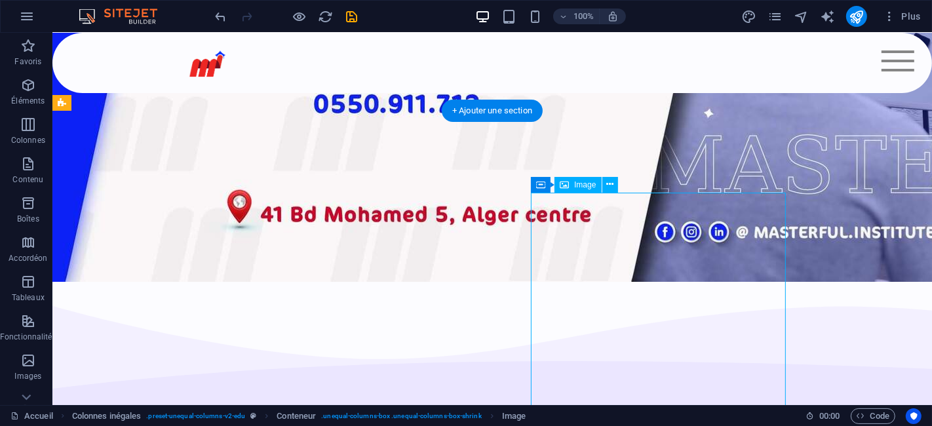
select select "px"
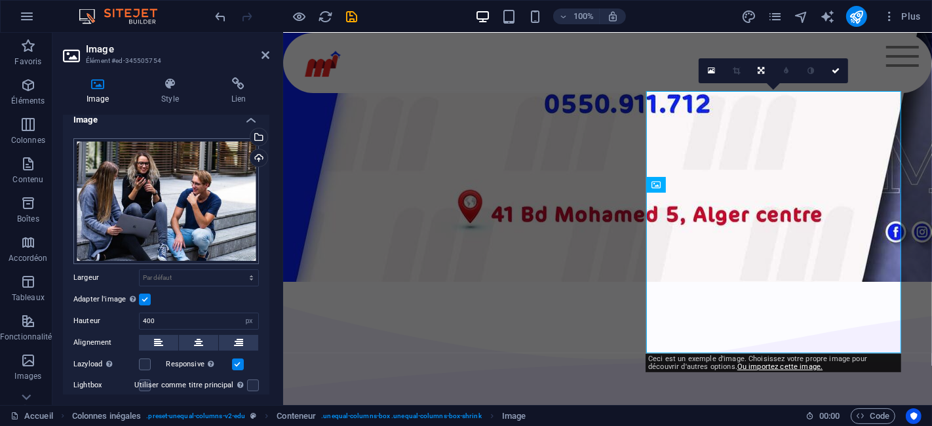
scroll to position [0, 0]
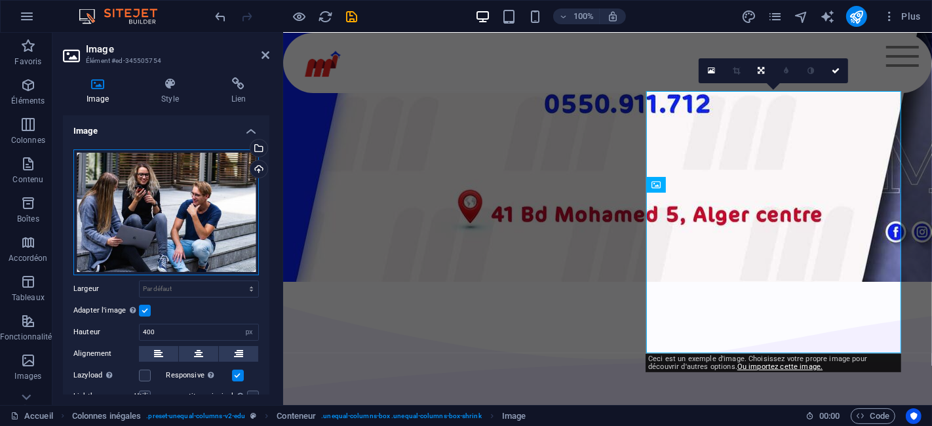
click at [185, 210] on div "Glissez les fichiers ici, cliquez pour choisir les fichiers ou sélectionnez les…" at bounding box center [165, 212] width 185 height 126
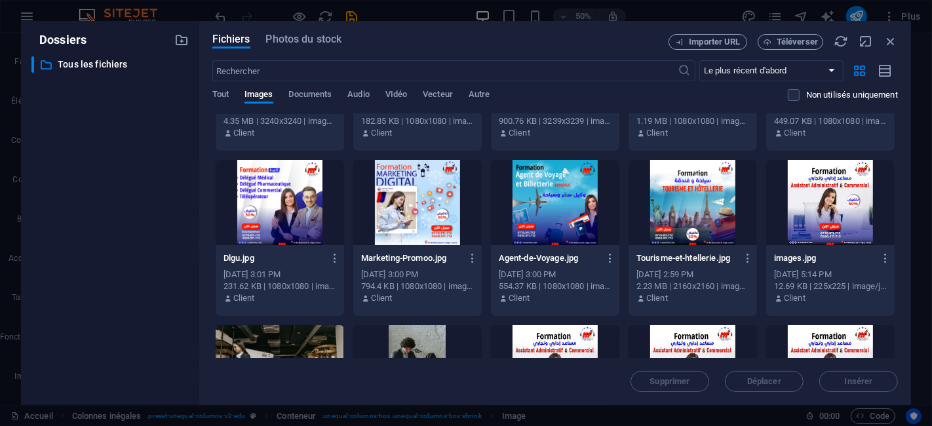
scroll to position [801, 0]
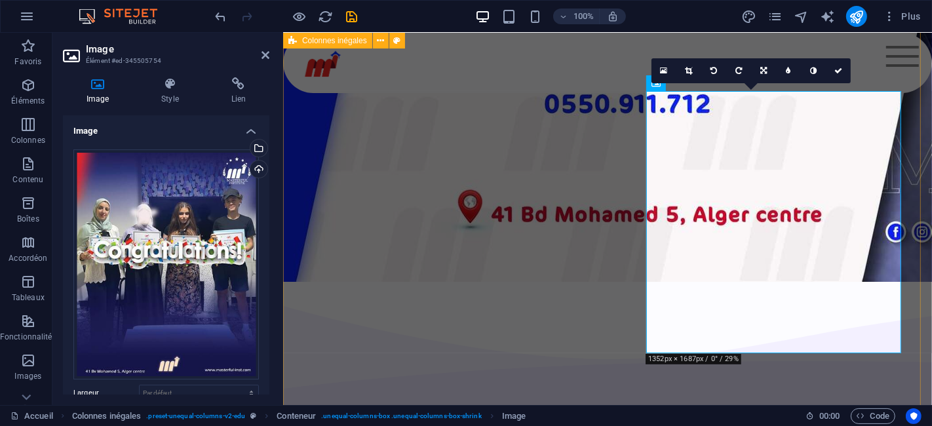
drag, startPoint x: 1085, startPoint y: 442, endPoint x: 802, endPoint y: 390, distance: 287.6
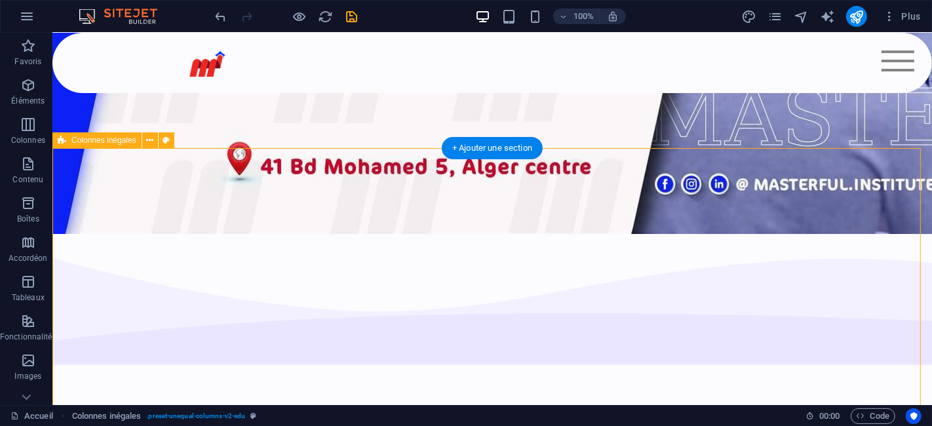
scroll to position [436, 0]
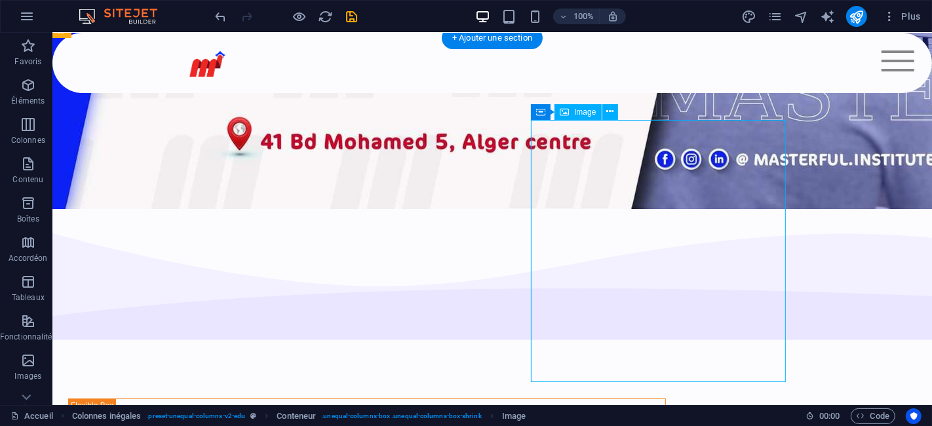
select select "px"
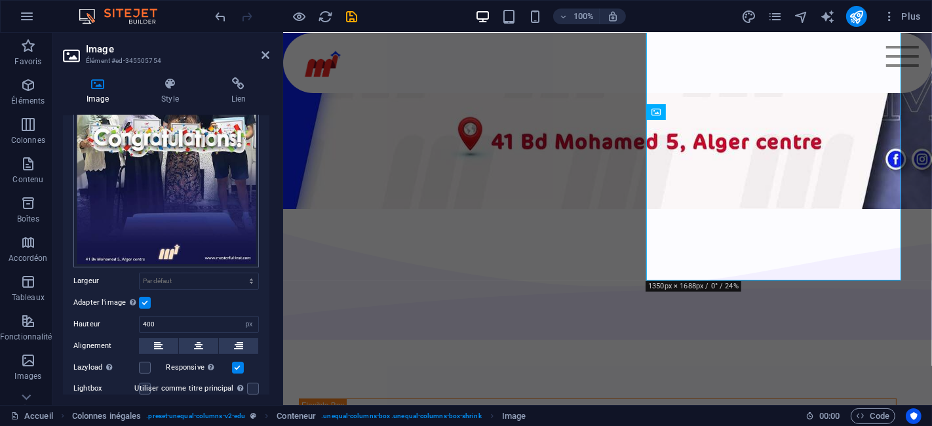
scroll to position [145, 0]
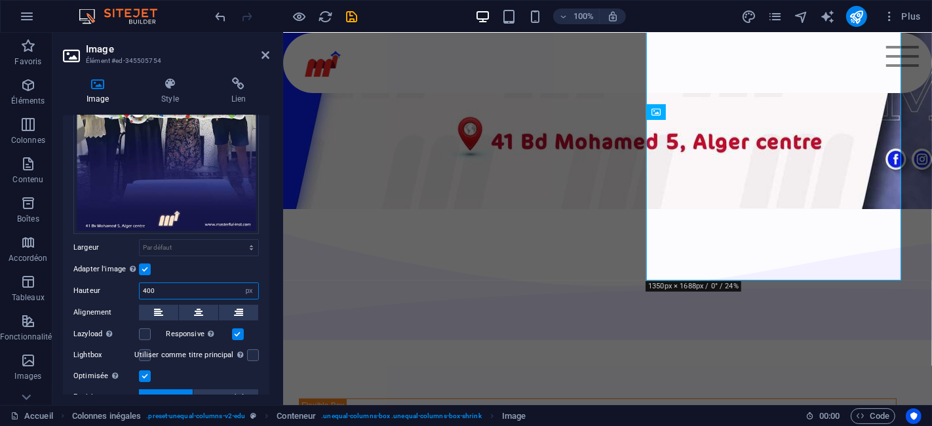
click at [218, 287] on input "400" at bounding box center [199, 291] width 119 height 16
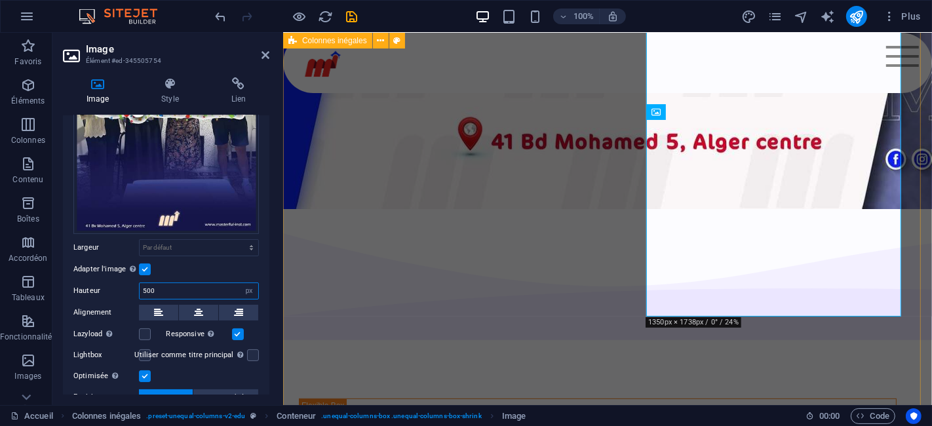
type input "500"
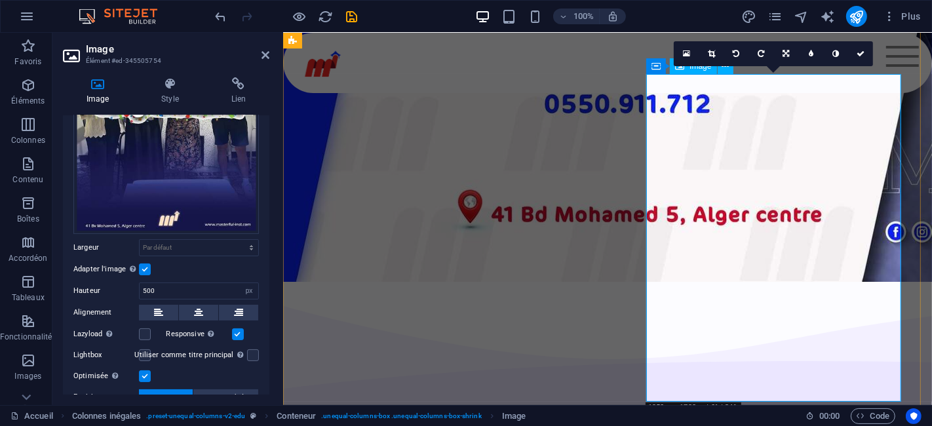
scroll to position [291, 0]
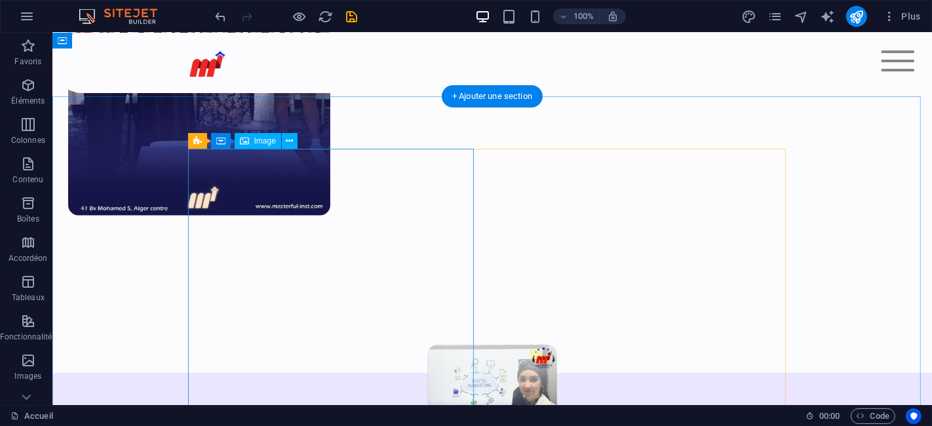
scroll to position [1164, 0]
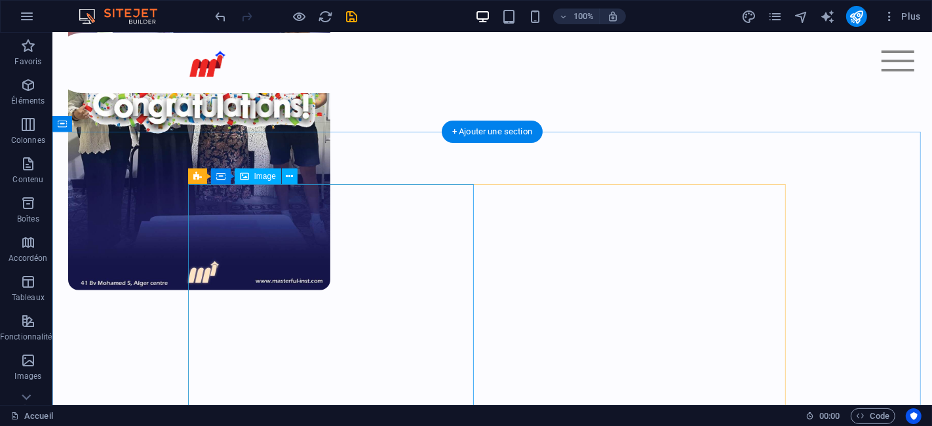
select select "px"
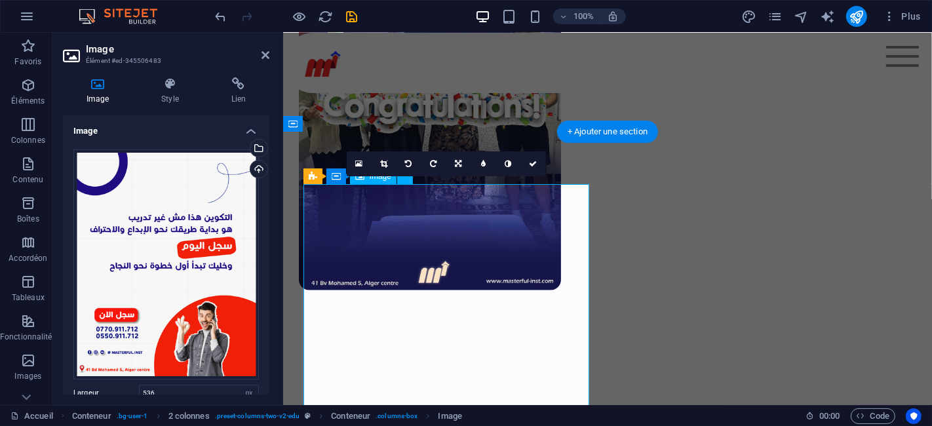
scroll to position [1063, 0]
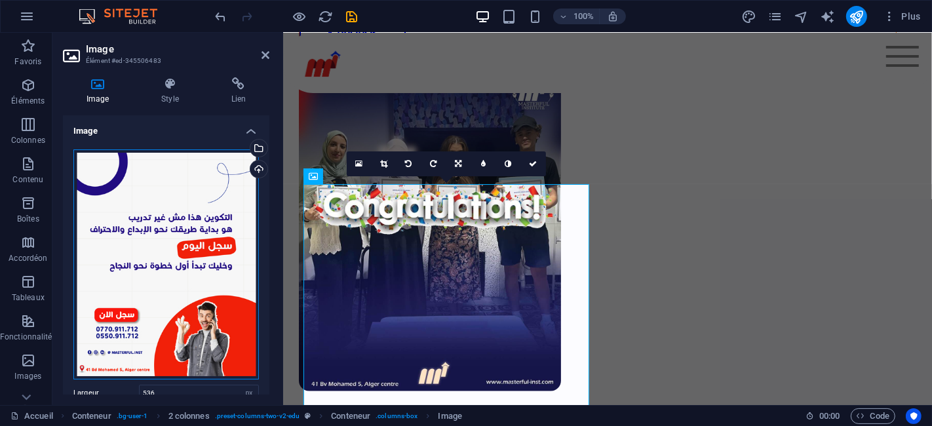
click at [192, 251] on div "Glissez les fichiers ici, cliquez pour choisir les fichiers ou sélectionnez les…" at bounding box center [165, 264] width 185 height 230
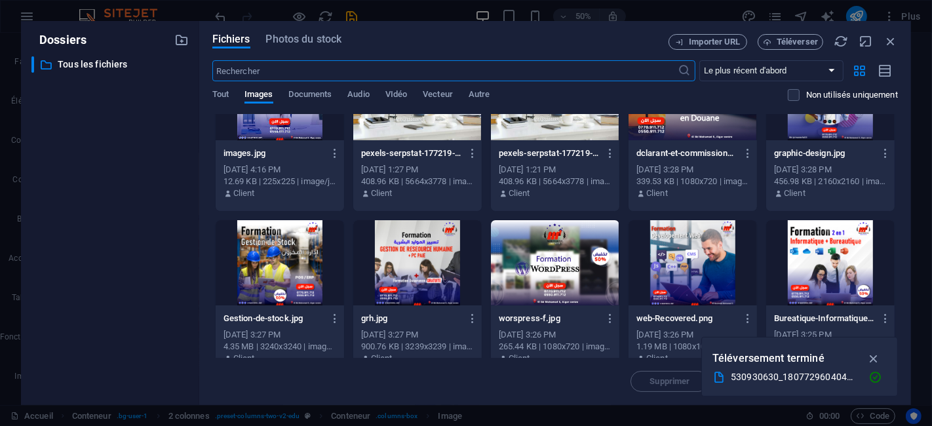
scroll to position [924, 0]
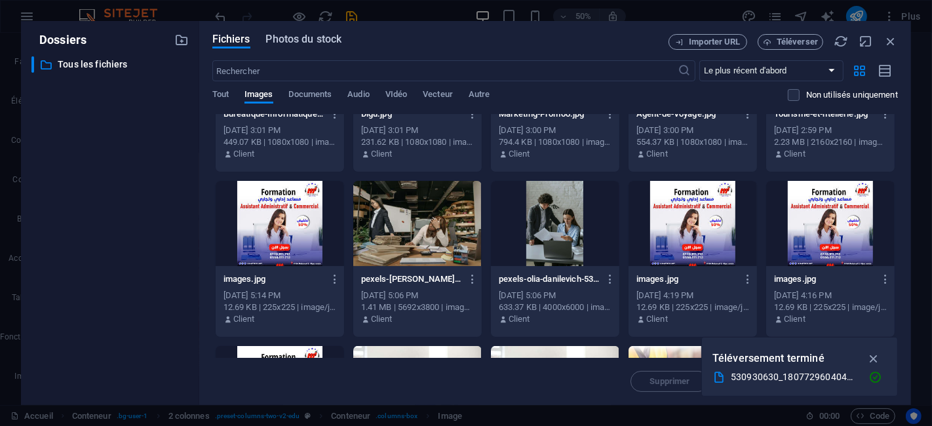
click at [306, 41] on span "Photos du stock" at bounding box center [304, 39] width 76 height 16
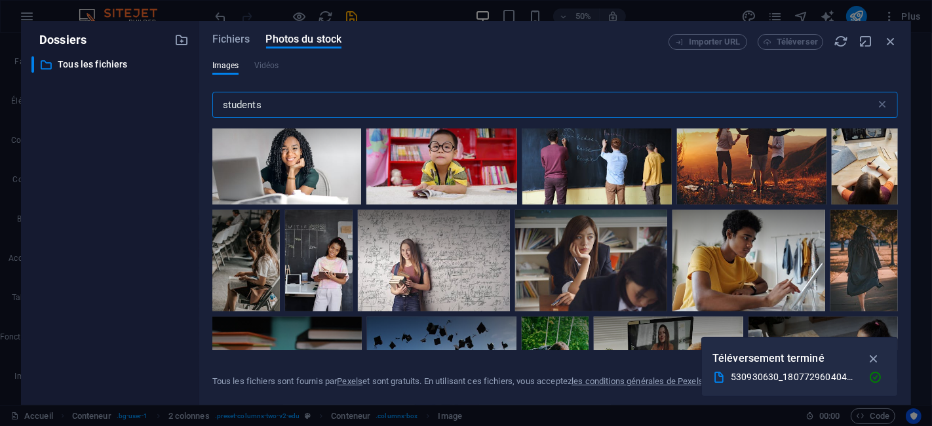
scroll to position [1310, 0]
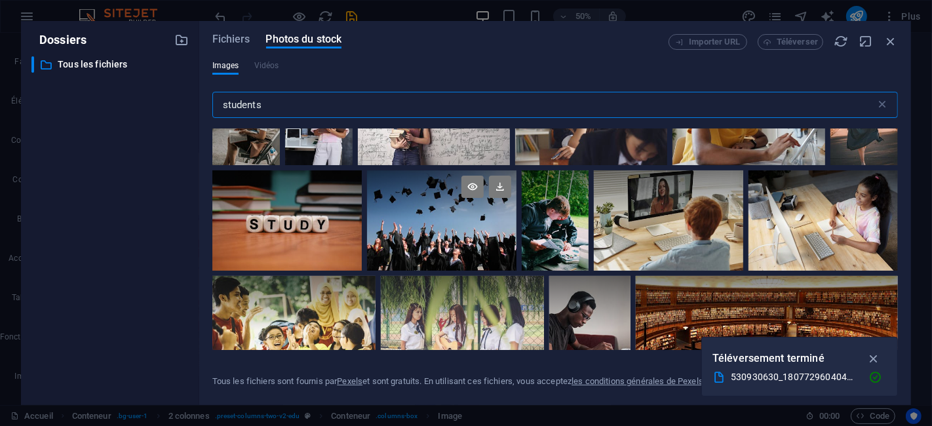
type input "students"
click at [516, 235] on div at bounding box center [441, 220] width 149 height 100
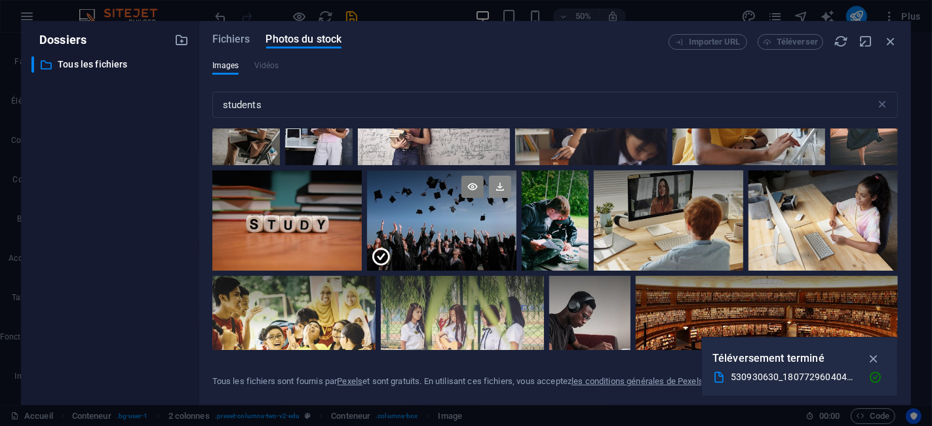
click at [511, 186] on icon at bounding box center [500, 187] width 22 height 22
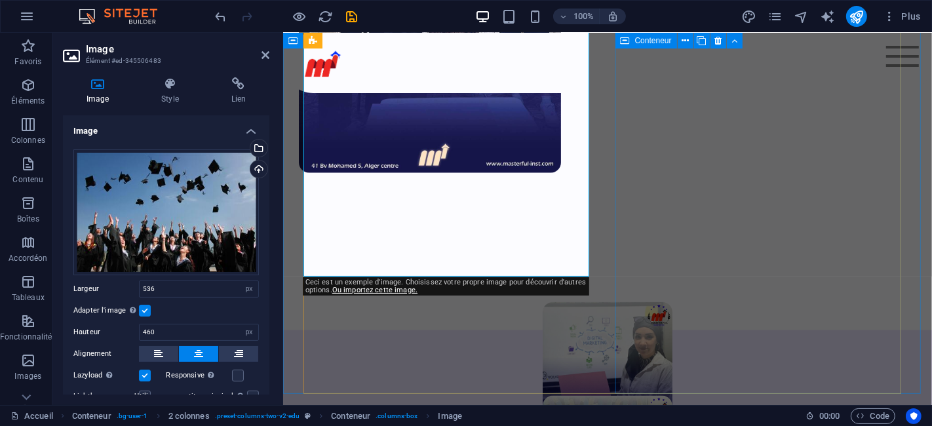
scroll to position [1282, 0]
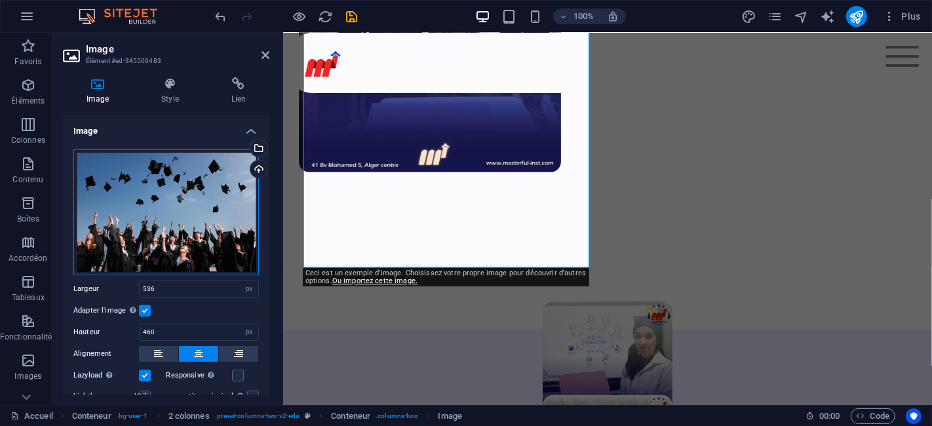
click at [221, 171] on div "Glissez les fichiers ici, cliquez pour choisir les fichiers ou sélectionnez les…" at bounding box center [165, 212] width 185 height 126
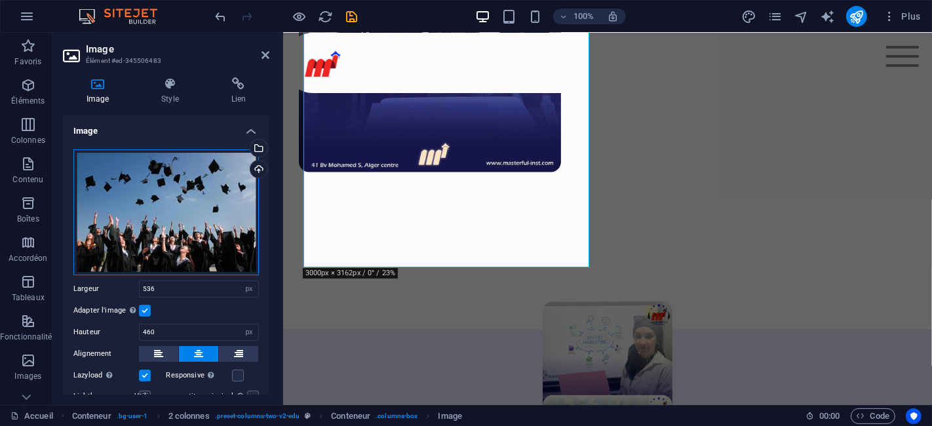
click at [183, 187] on div "Glissez les fichiers ici, cliquez pour choisir les fichiers ou sélectionnez les…" at bounding box center [165, 212] width 185 height 126
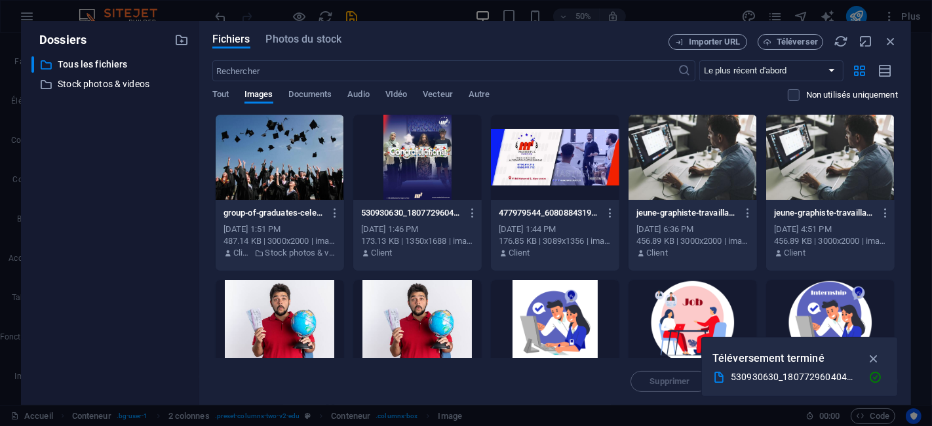
scroll to position [1285, 0]
click at [307, 39] on span "Photos du stock" at bounding box center [304, 39] width 76 height 16
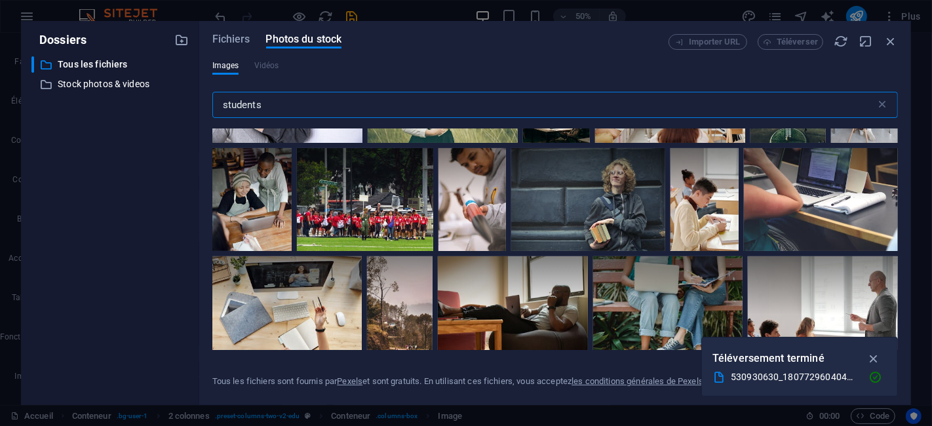
scroll to position [3567, 0]
